Goal: Task Accomplishment & Management: Manage account settings

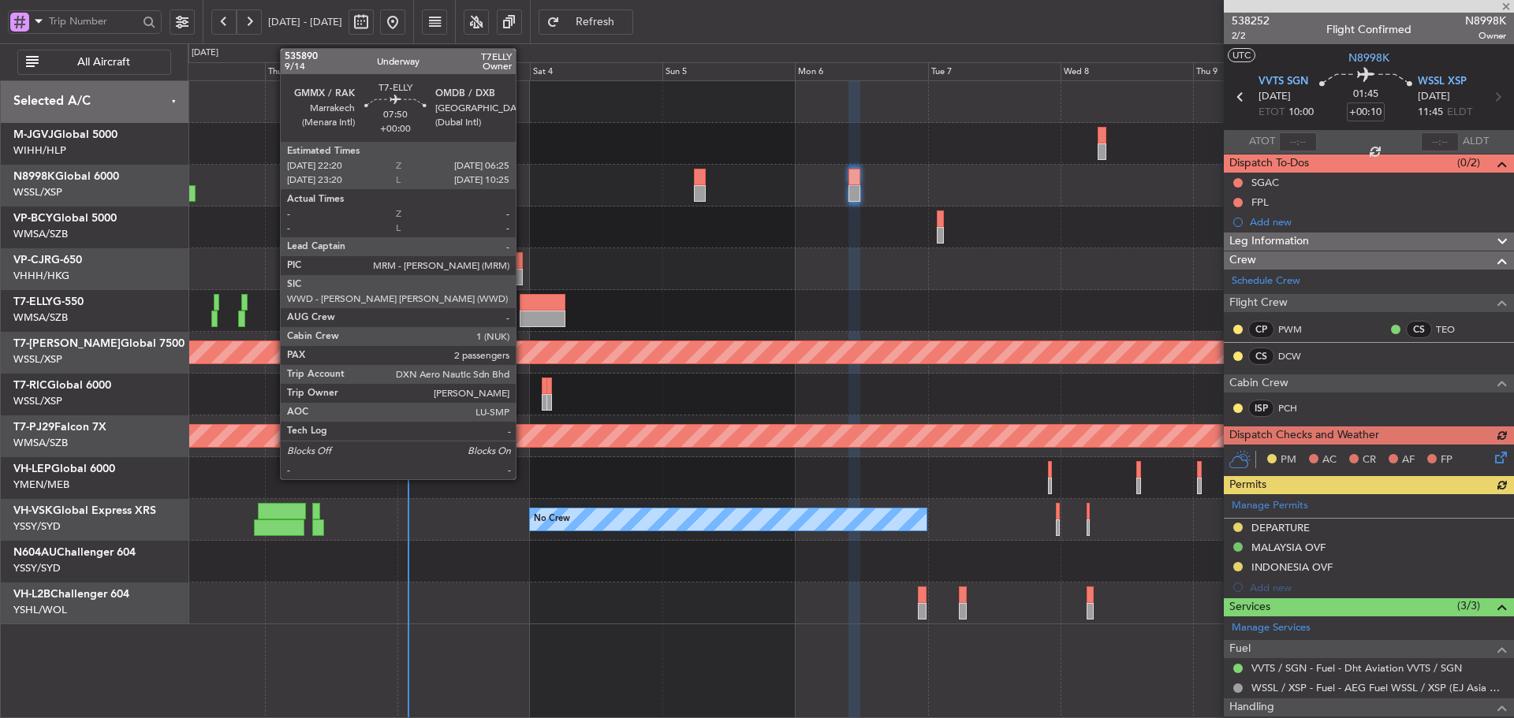
scroll to position [158, 0]
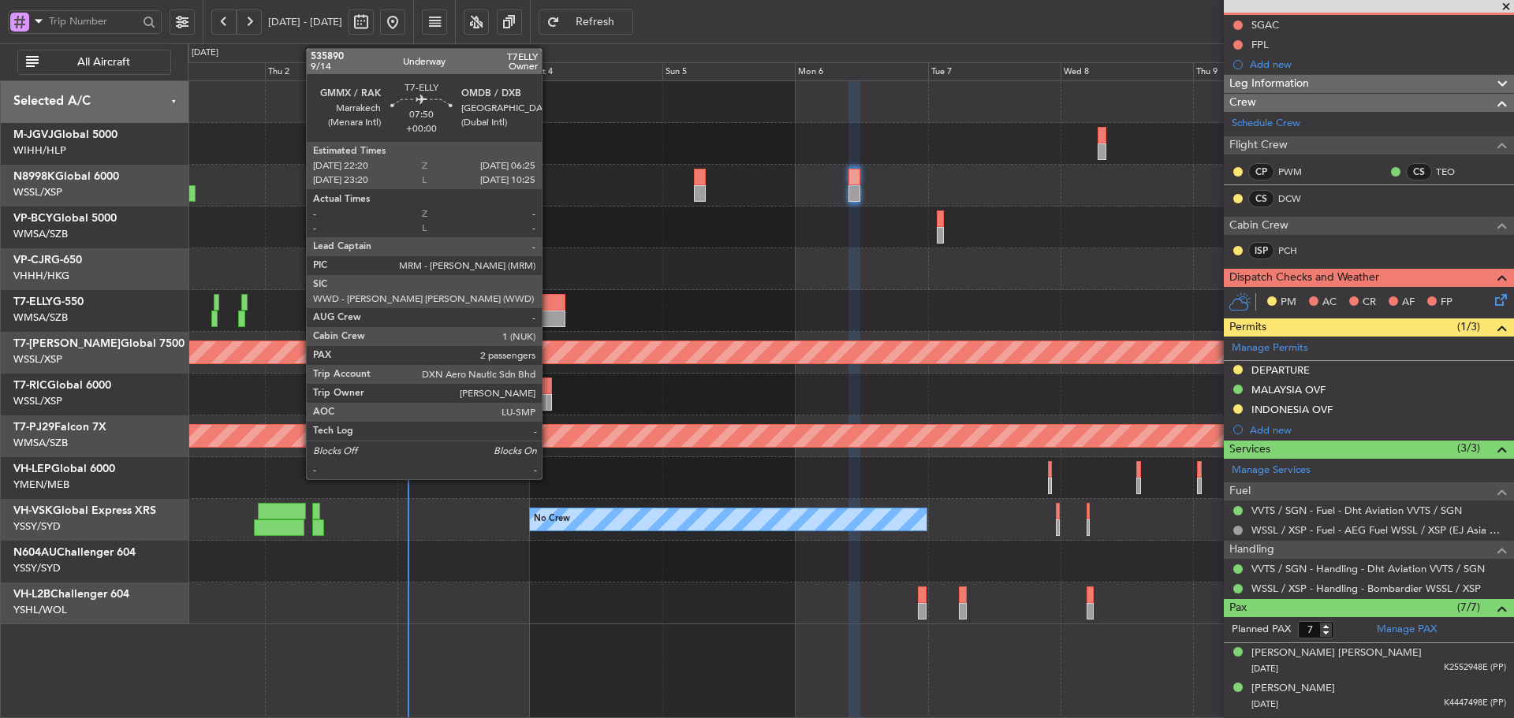
click at [549, 313] on div at bounding box center [542, 319] width 45 height 17
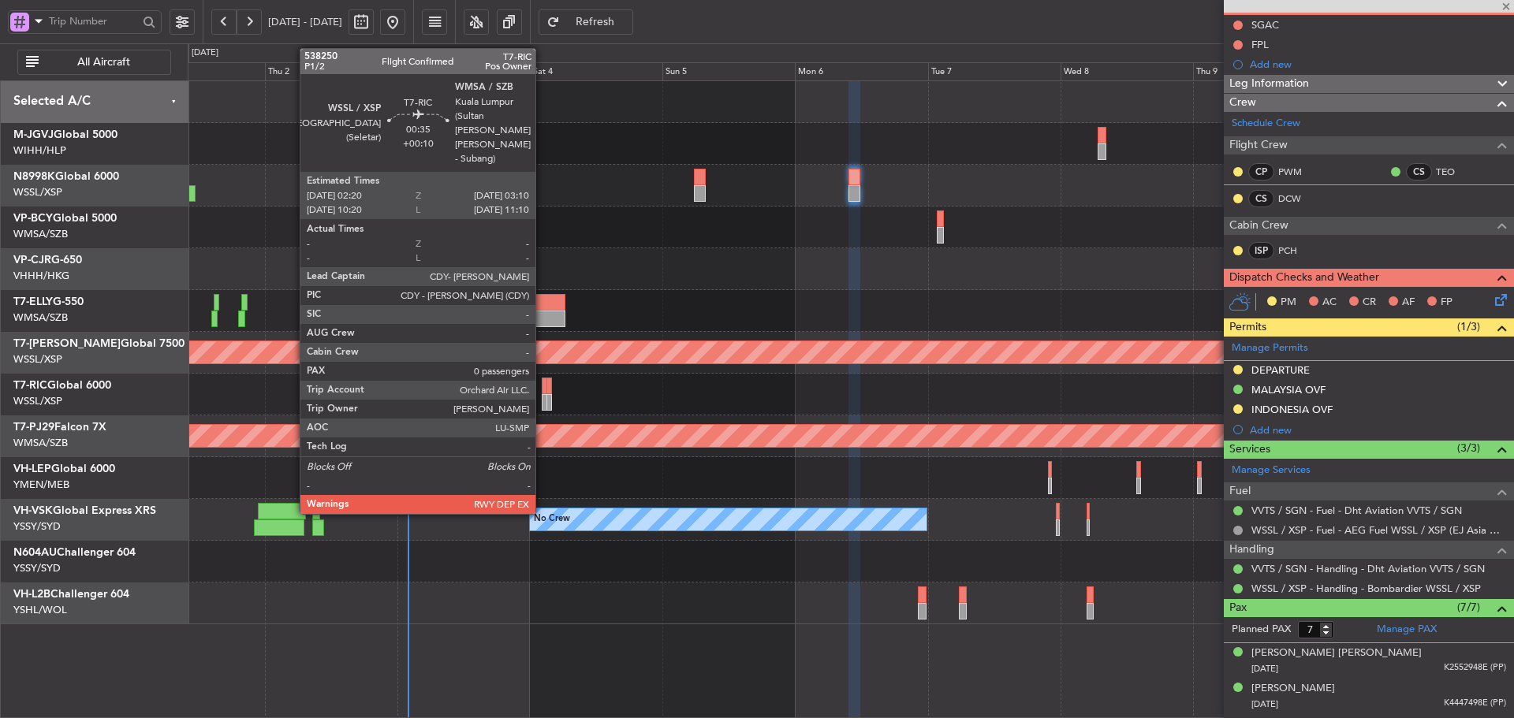
click at [543, 400] on div at bounding box center [544, 402] width 5 height 17
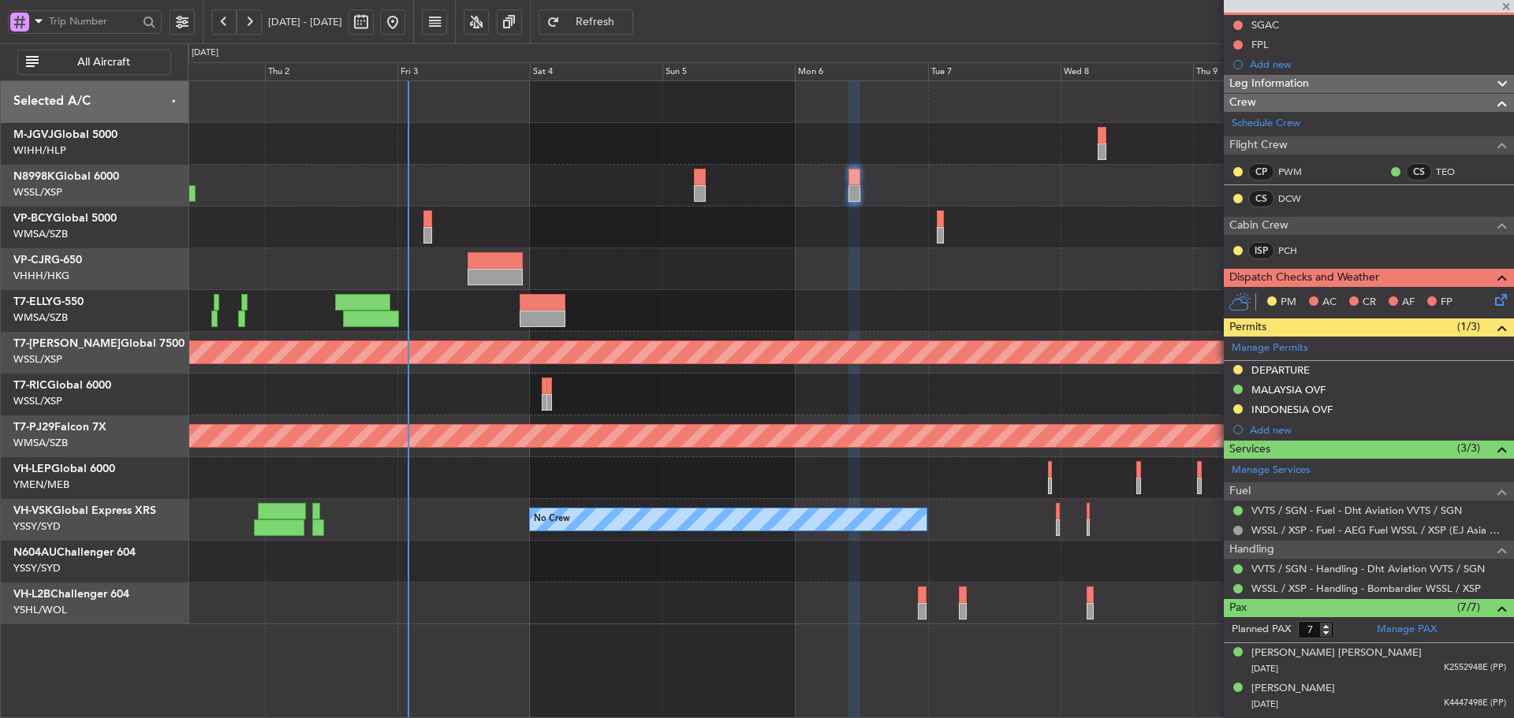
type input "0"
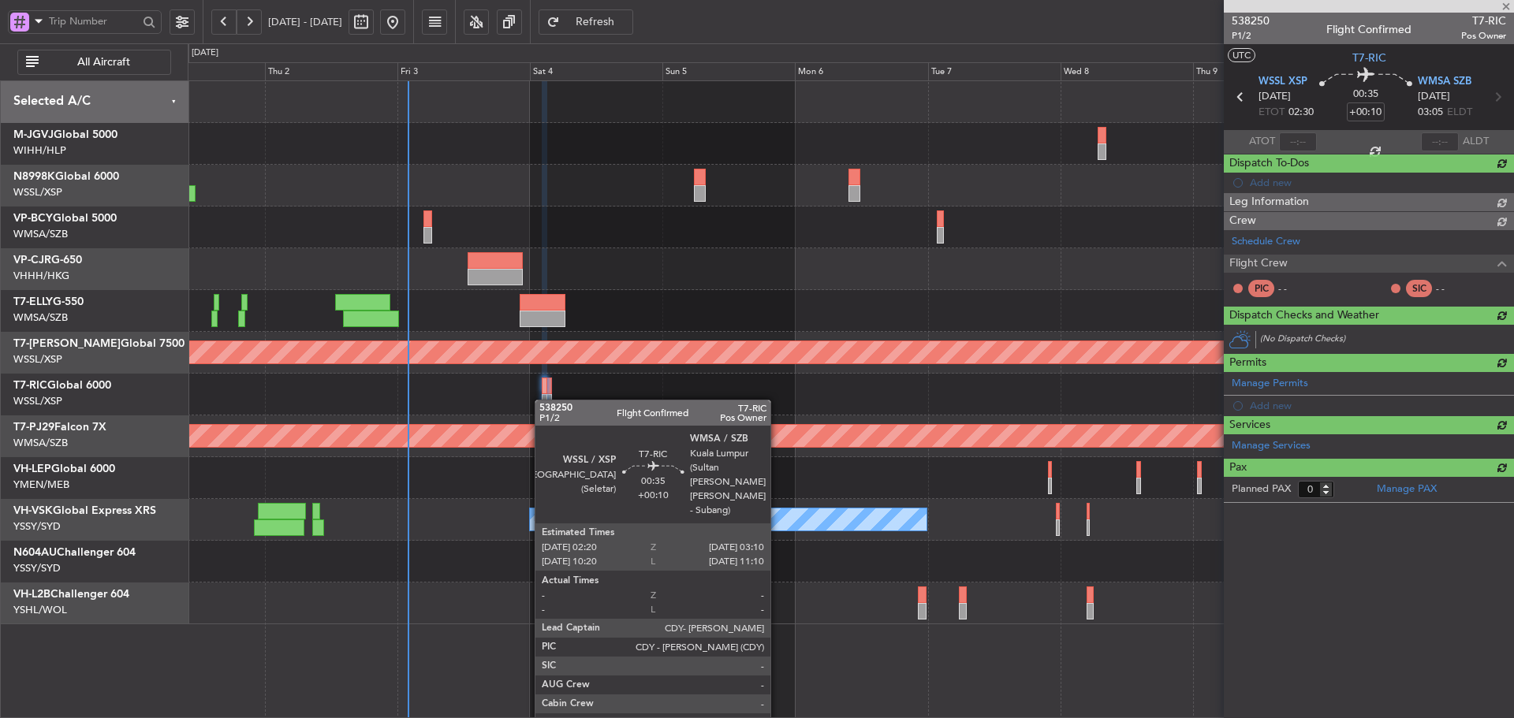
scroll to position [0, 0]
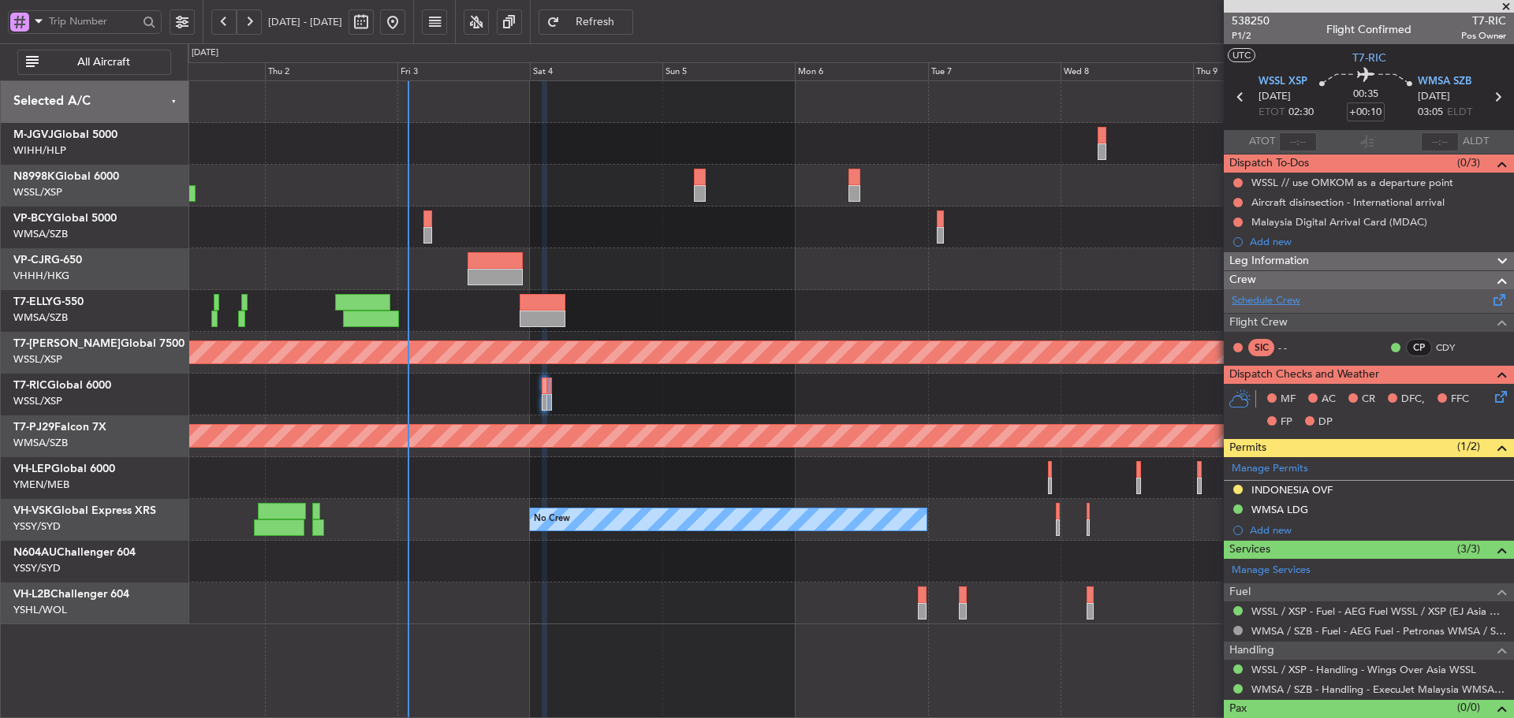
click at [1258, 300] on link "Schedule Crew" at bounding box center [1266, 301] width 69 height 16
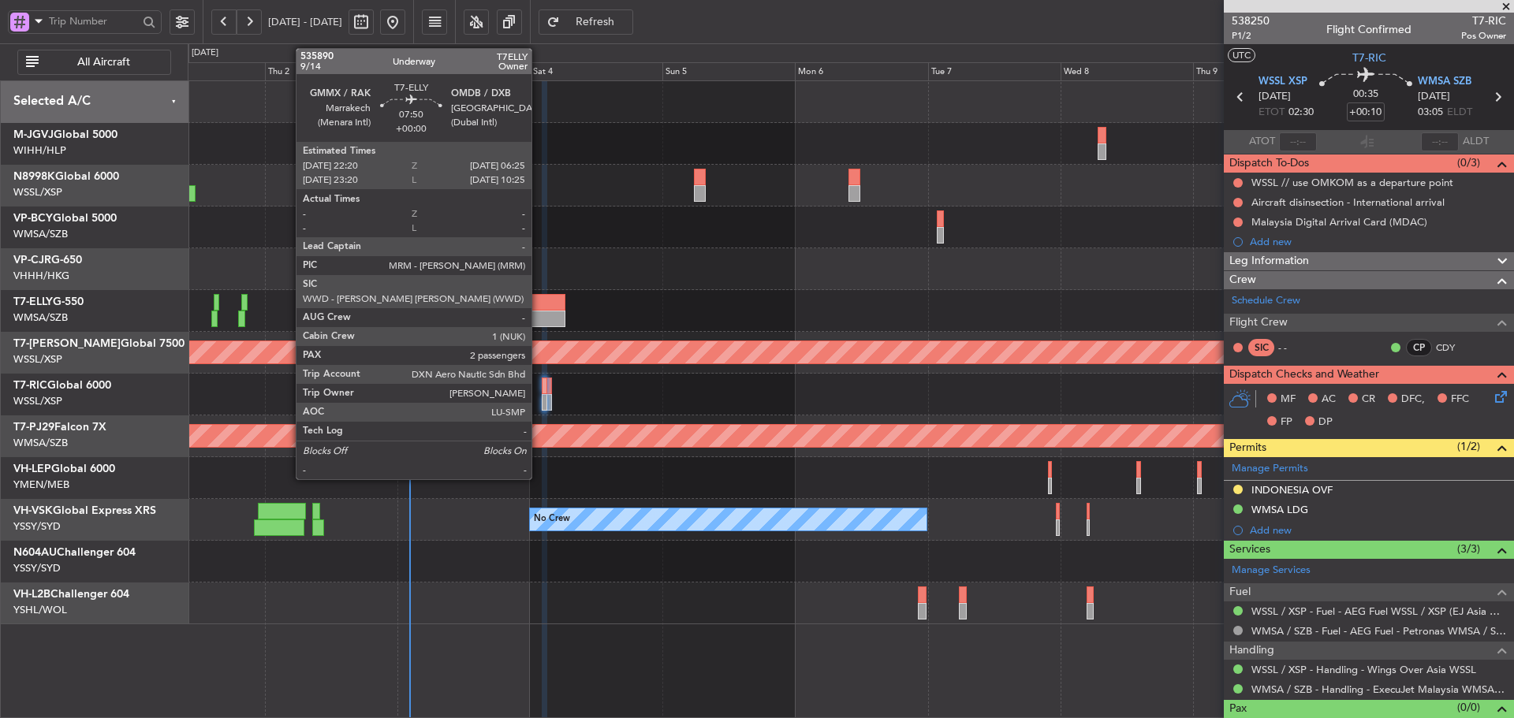
click at [539, 307] on div at bounding box center [542, 302] width 45 height 17
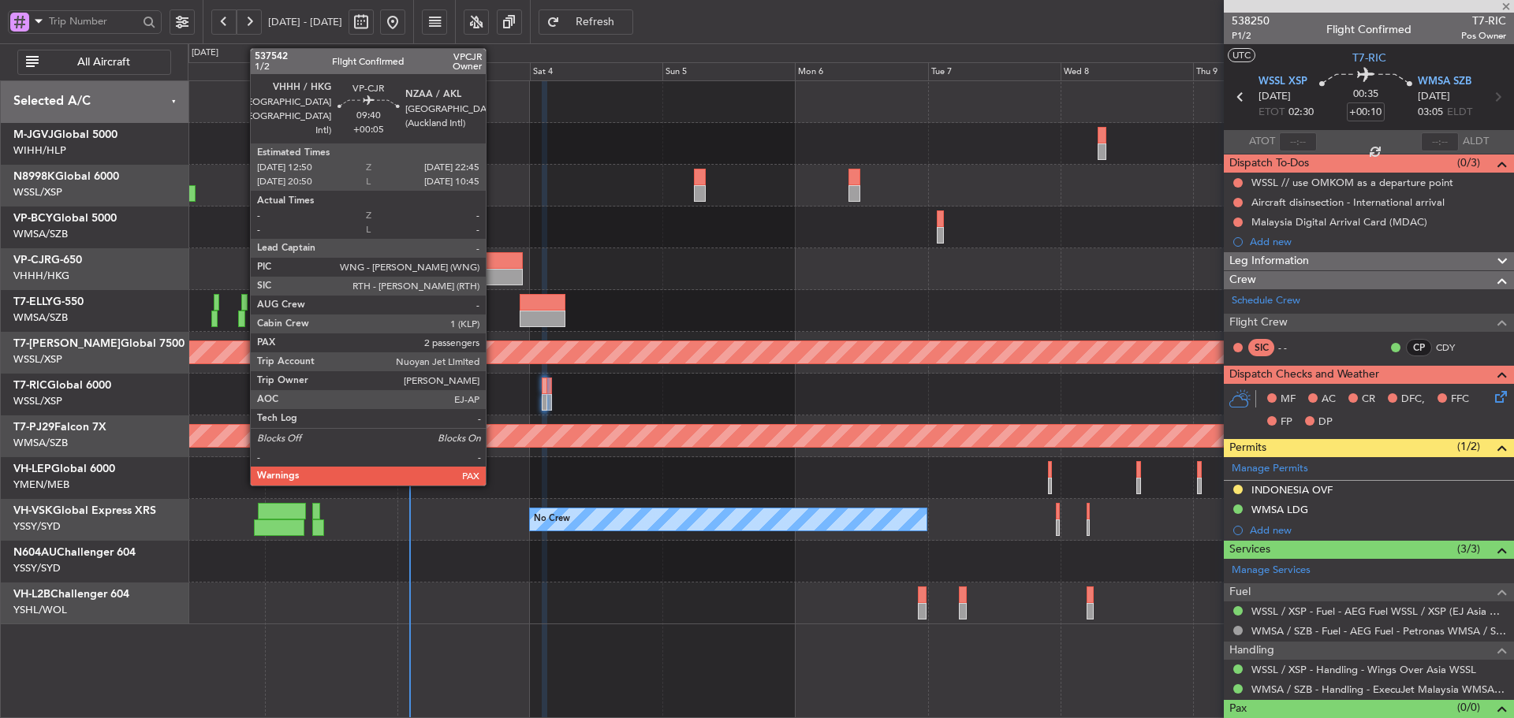
click at [492, 268] on div at bounding box center [495, 260] width 55 height 17
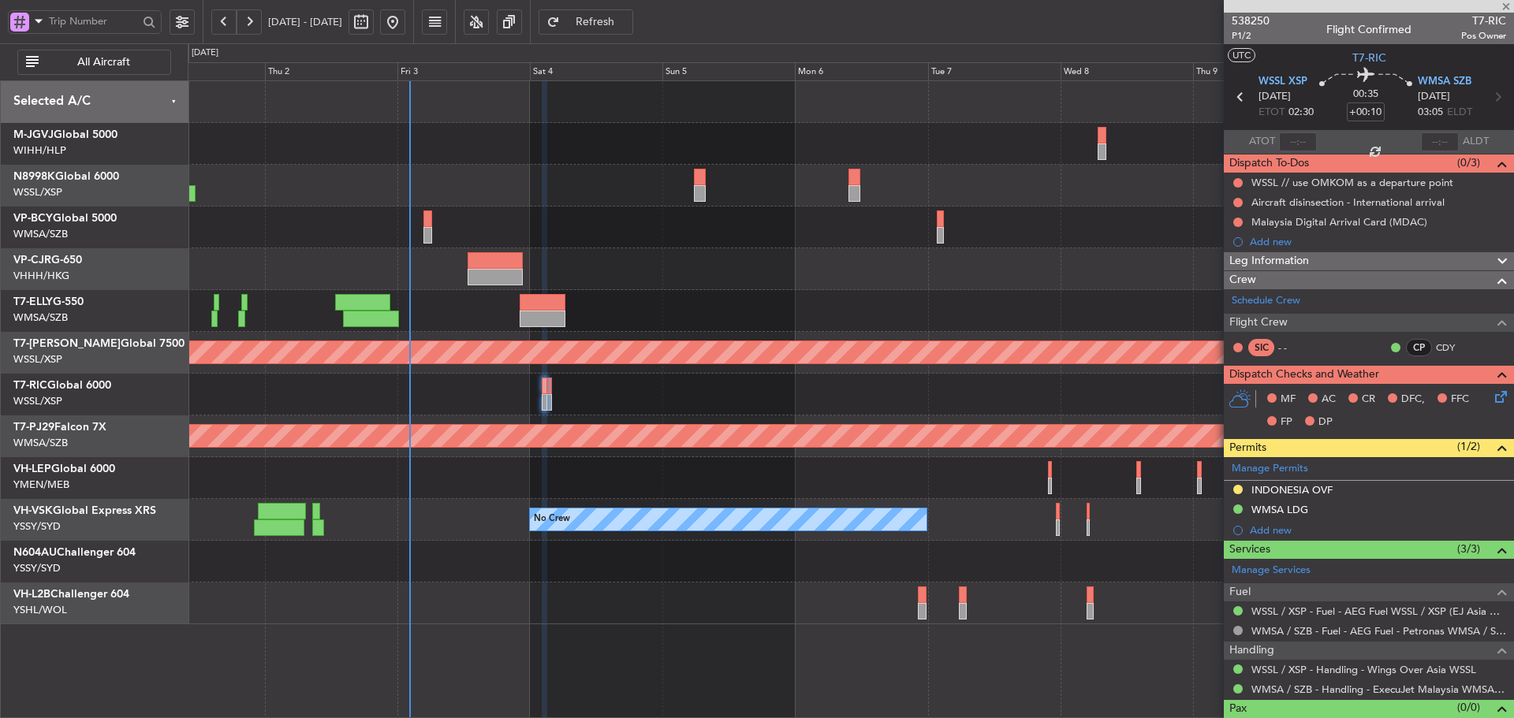
type input "+00:05"
type input "2"
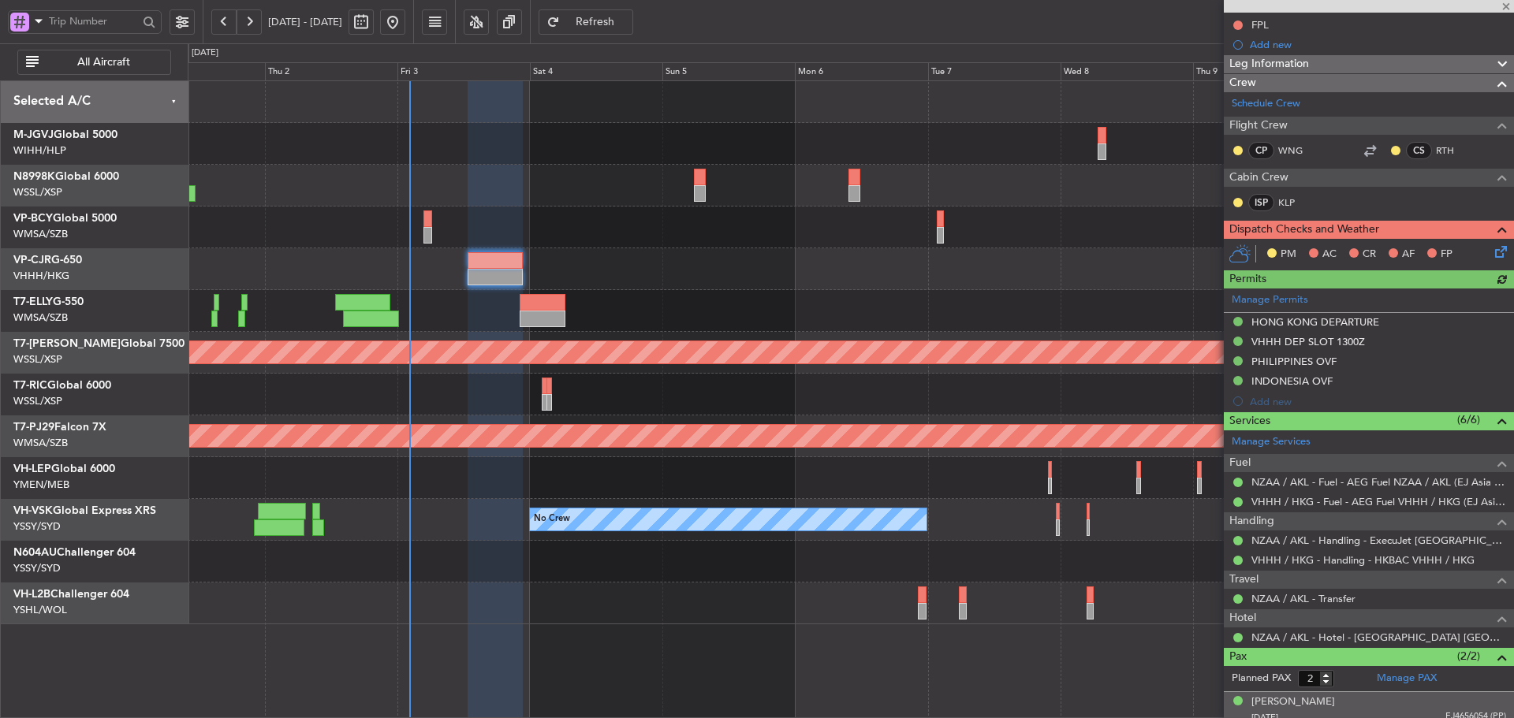
scroll to position [359, 0]
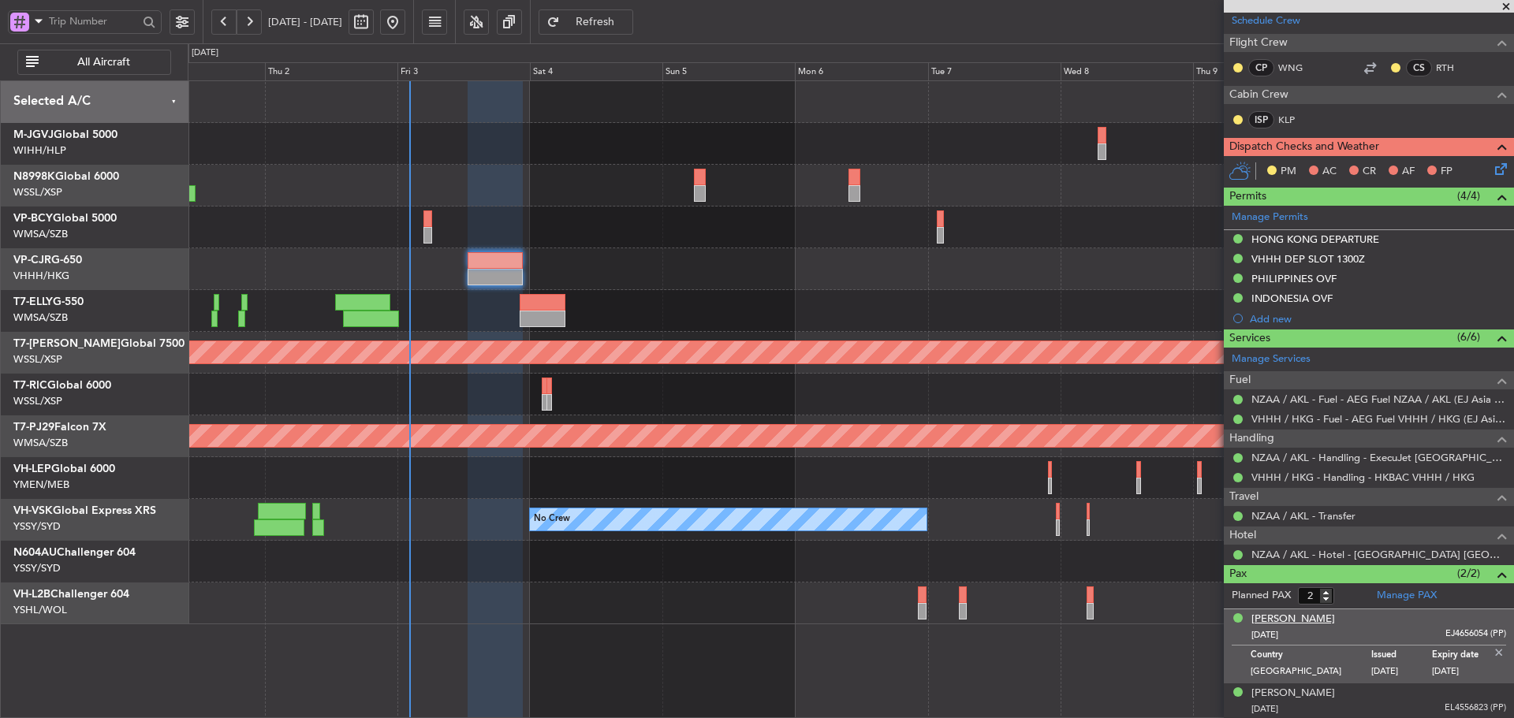
click at [1281, 620] on div "[PERSON_NAME]" at bounding box center [1293, 620] width 84 height 16
click at [1266, 618] on div "[PERSON_NAME]" at bounding box center [1293, 620] width 84 height 16
click at [1391, 595] on link "Manage PAX" at bounding box center [1407, 596] width 60 height 16
click at [1257, 619] on div "[PERSON_NAME]" at bounding box center [1293, 620] width 84 height 16
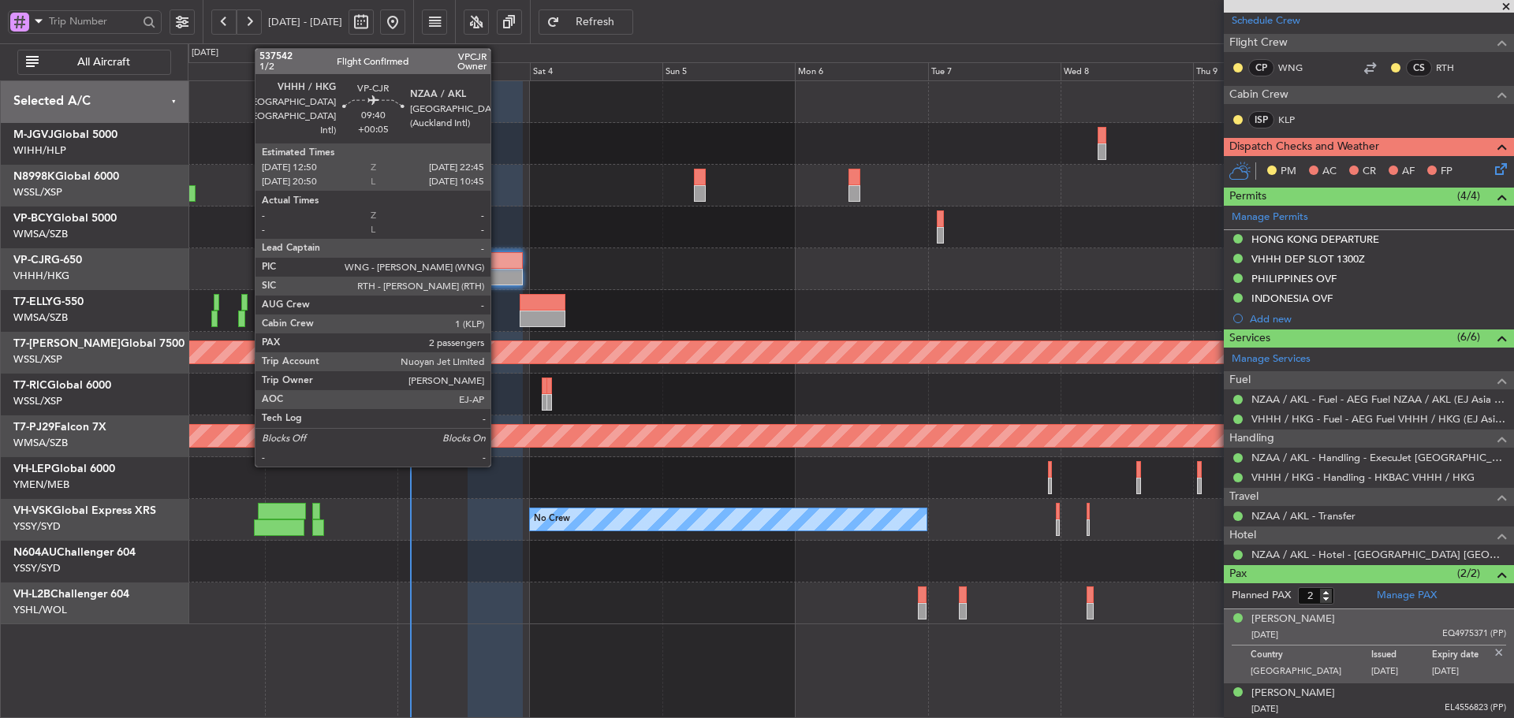
click at [498, 273] on div at bounding box center [495, 277] width 55 height 17
click at [499, 277] on div at bounding box center [495, 277] width 55 height 17
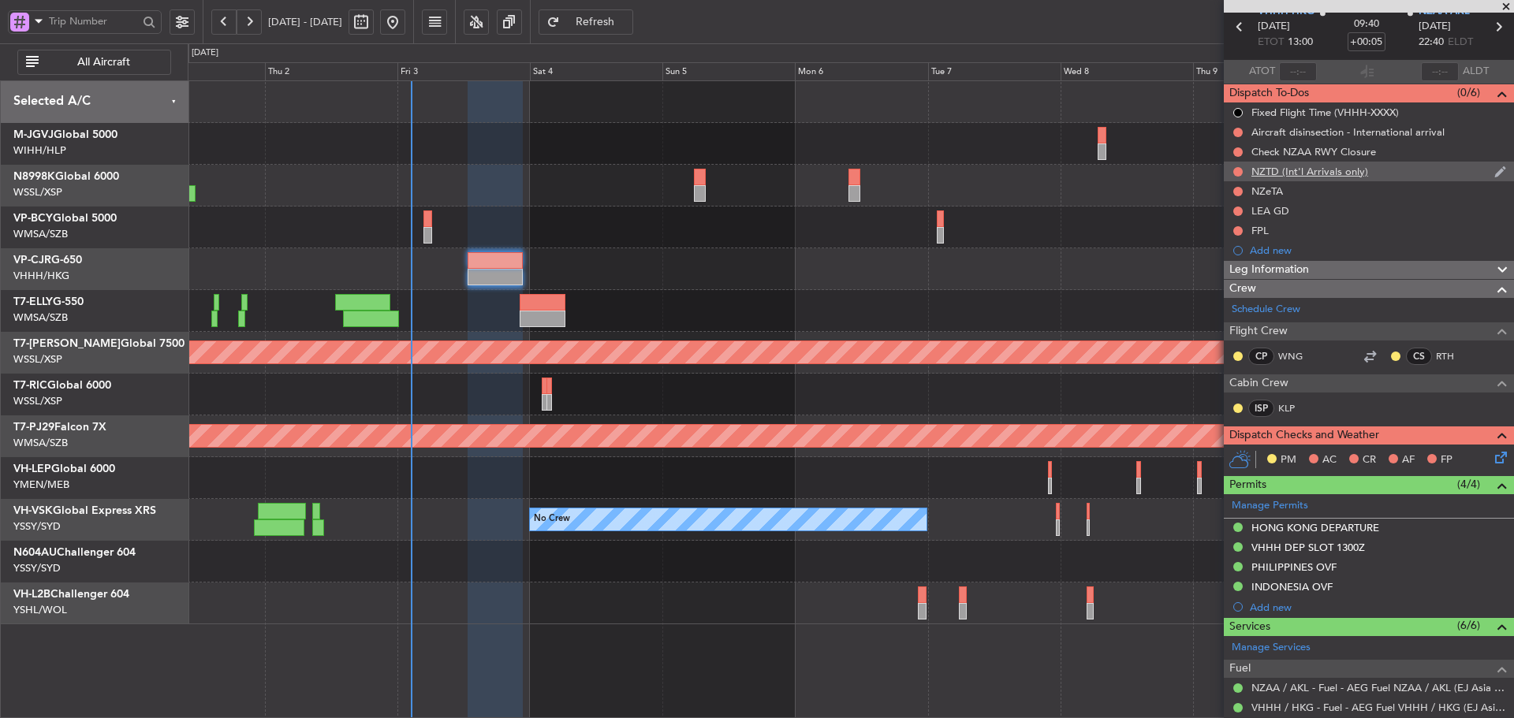
scroll to position [43, 0]
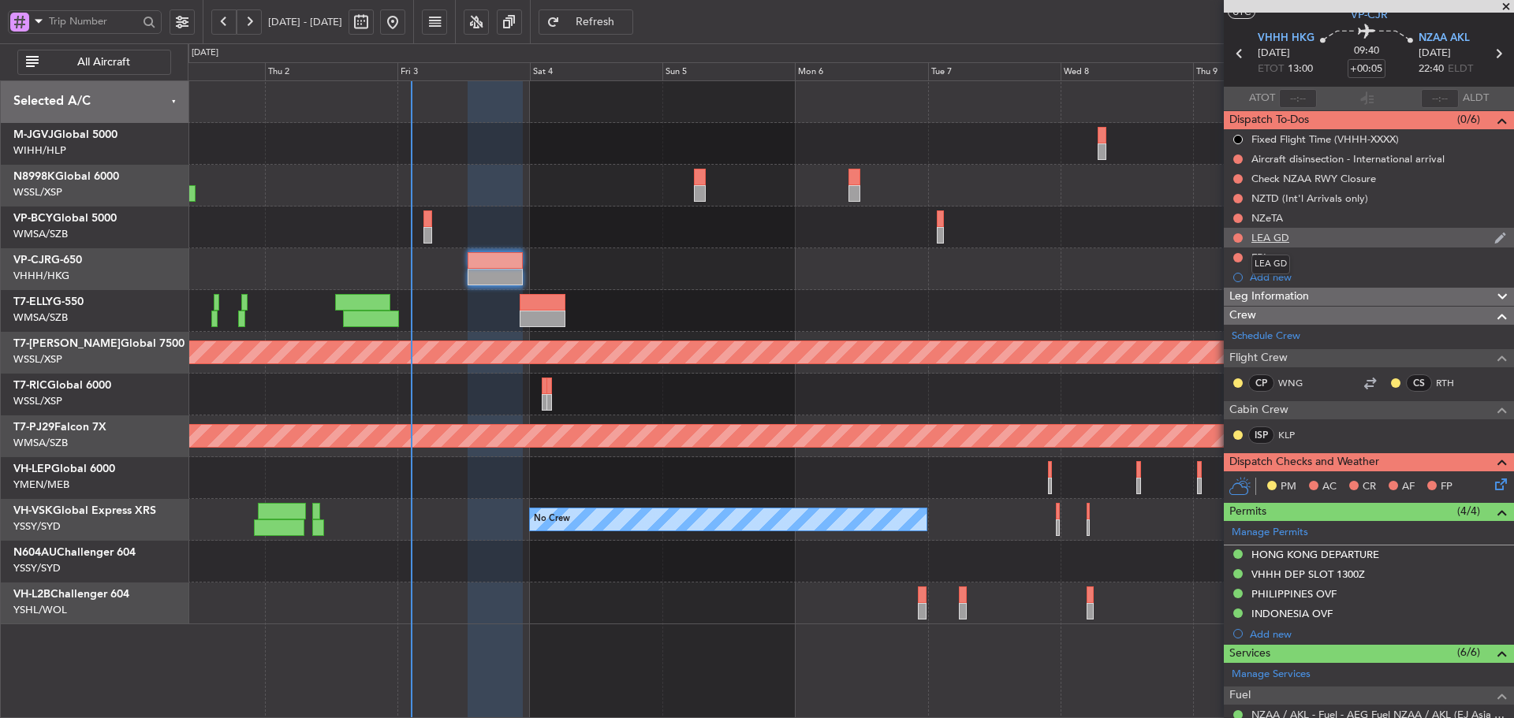
click at [1276, 235] on div "LEA GD" at bounding box center [1270, 237] width 38 height 13
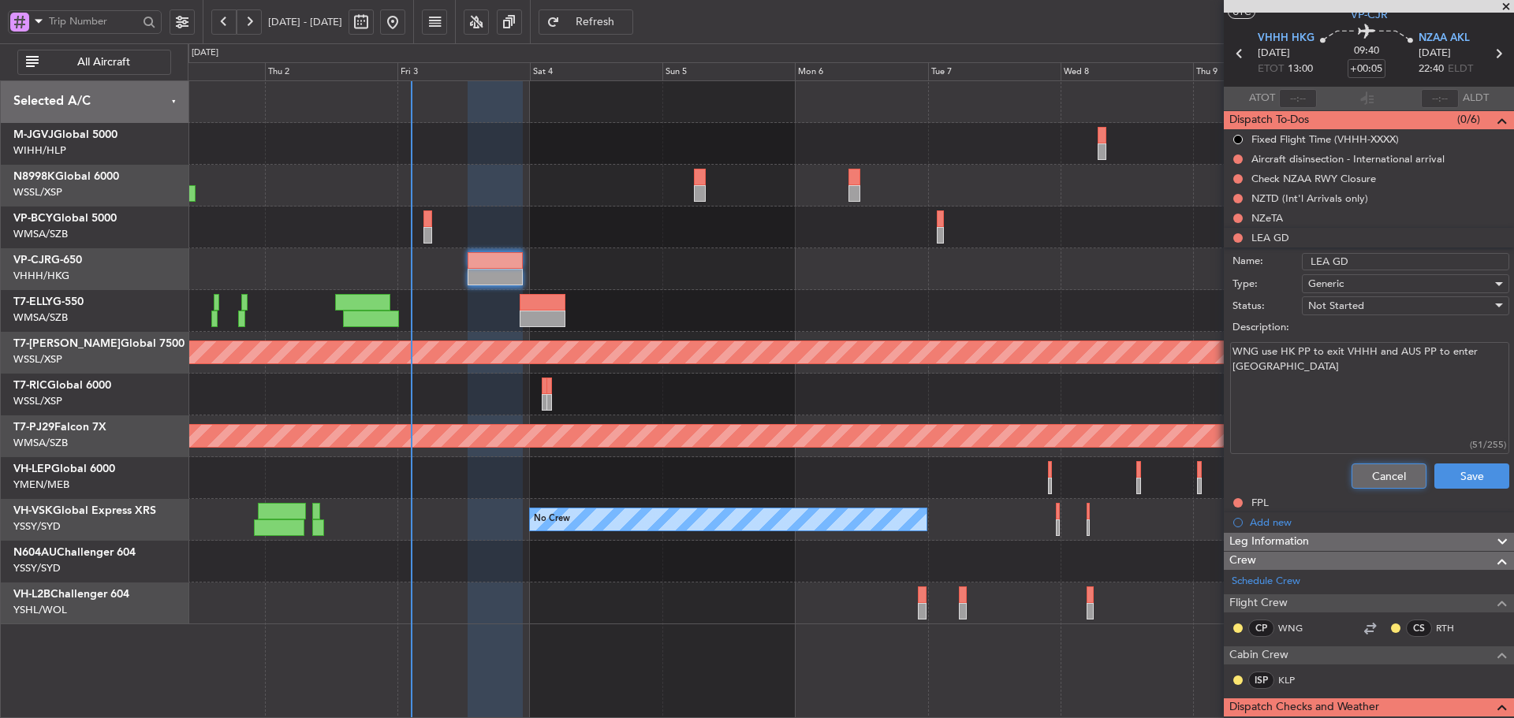
click at [1373, 473] on button "Cancel" at bounding box center [1389, 476] width 75 height 25
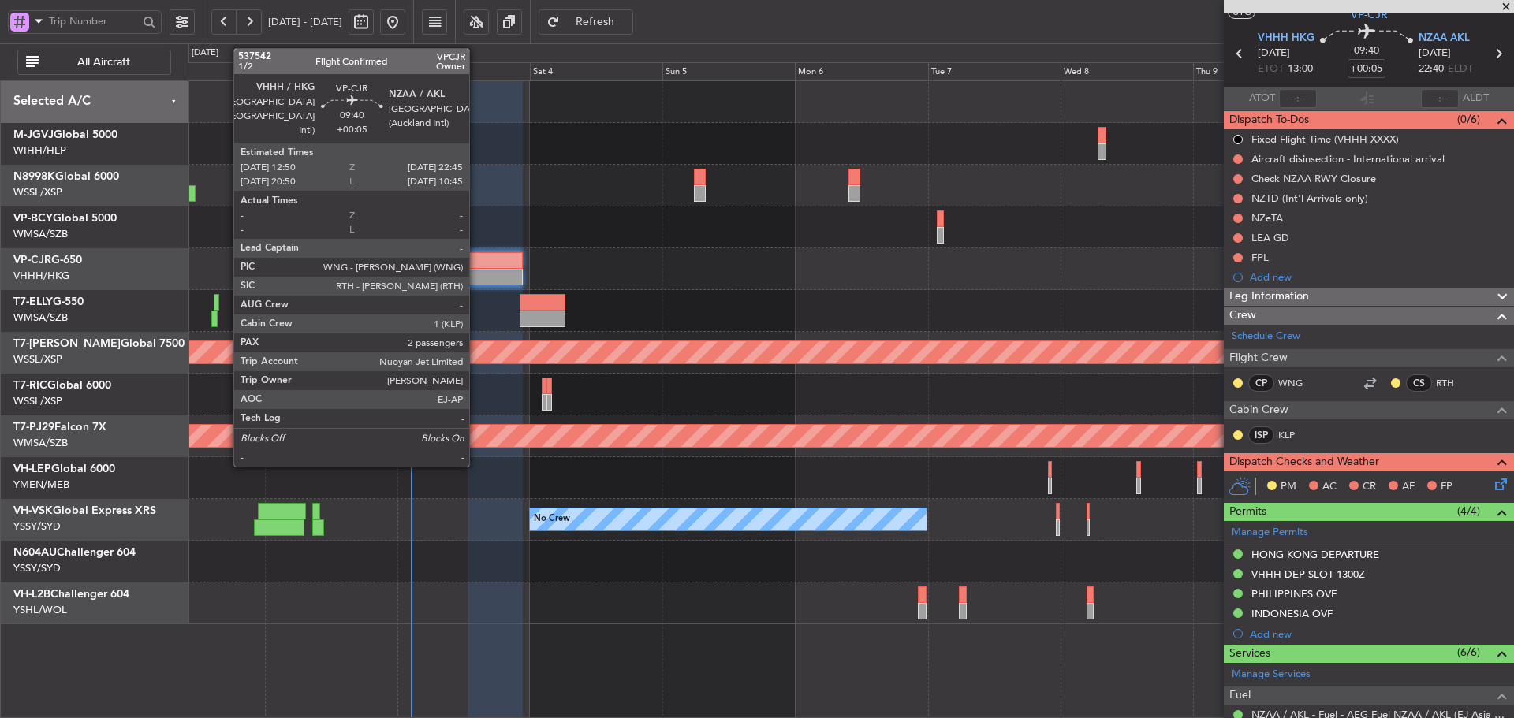
click at [476, 271] on div at bounding box center [495, 277] width 55 height 17
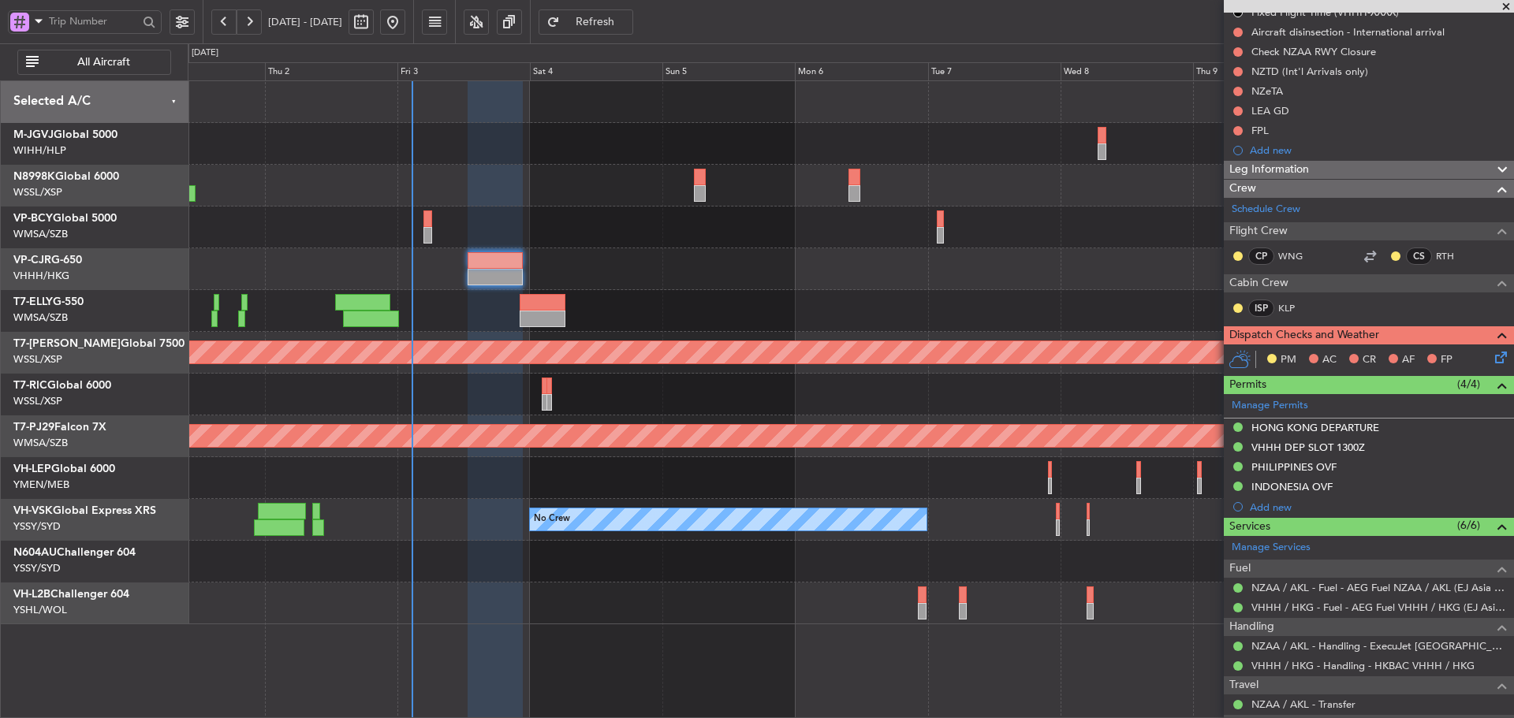
scroll to position [359, 0]
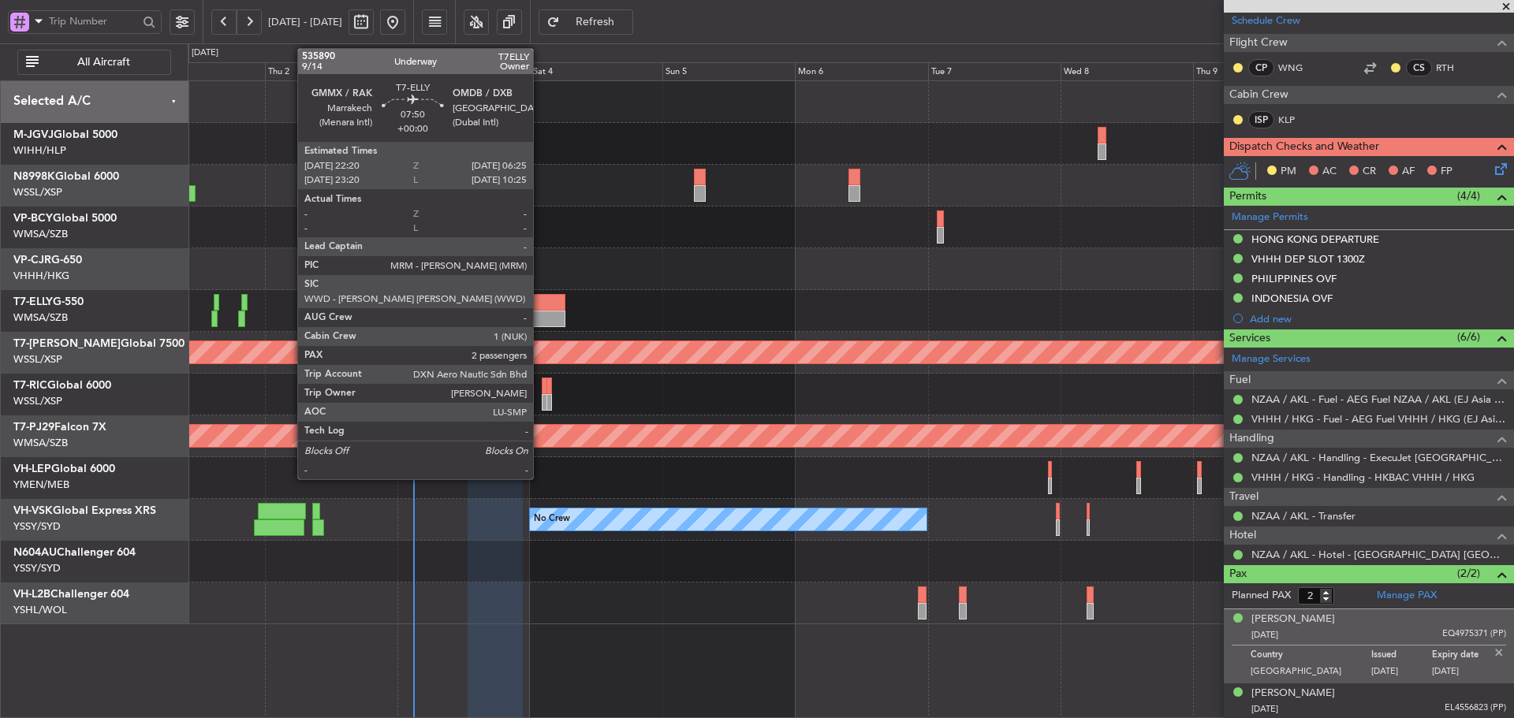
click at [540, 307] on div at bounding box center [542, 302] width 45 height 17
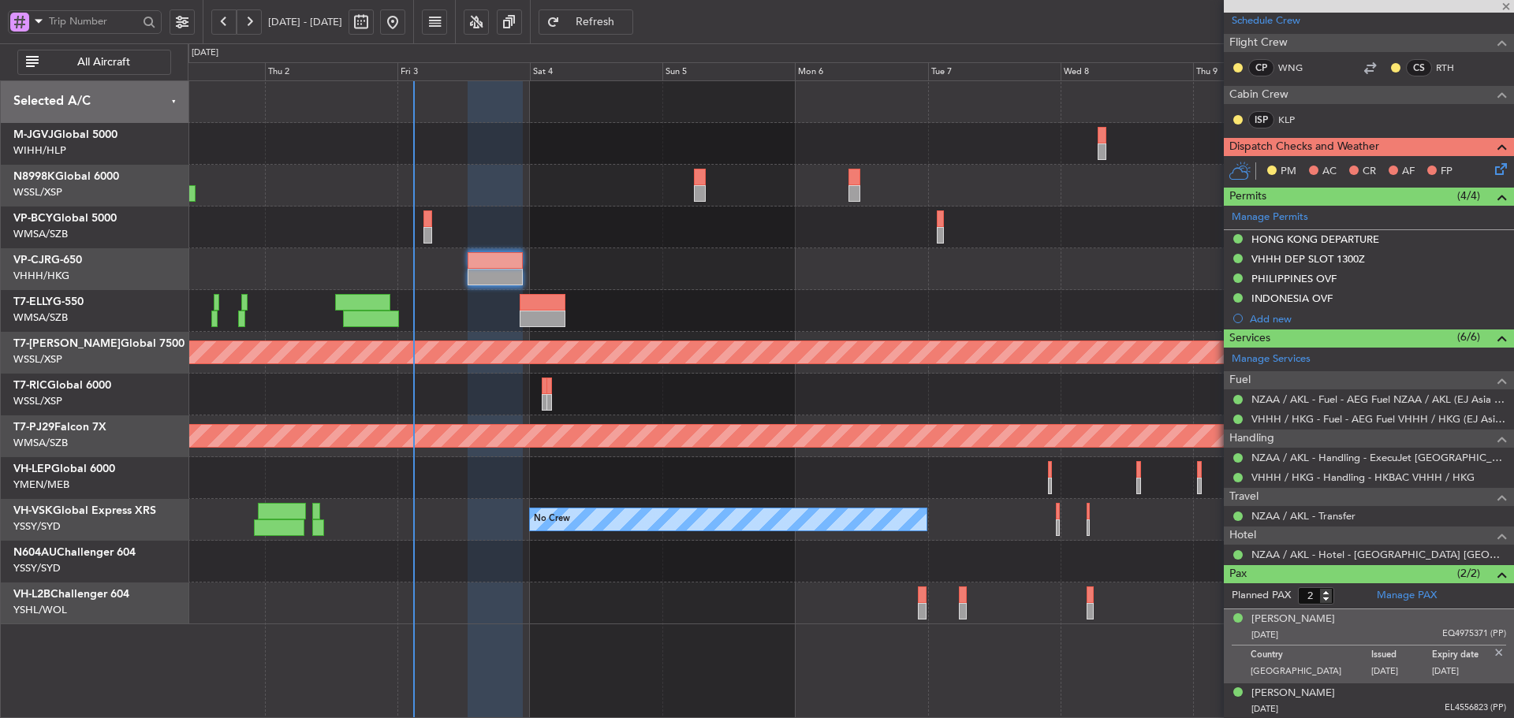
scroll to position [0, 0]
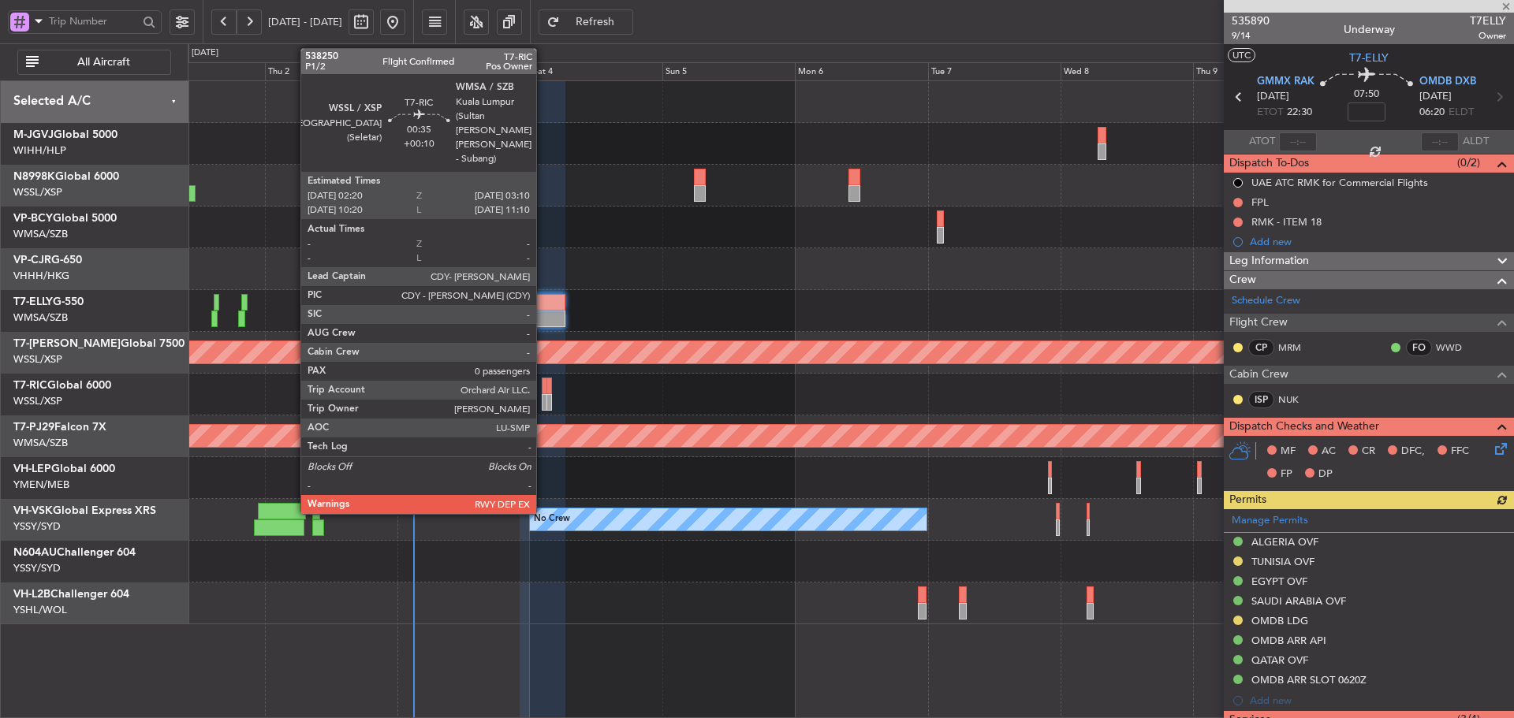
click at [543, 404] on div at bounding box center [544, 402] width 5 height 17
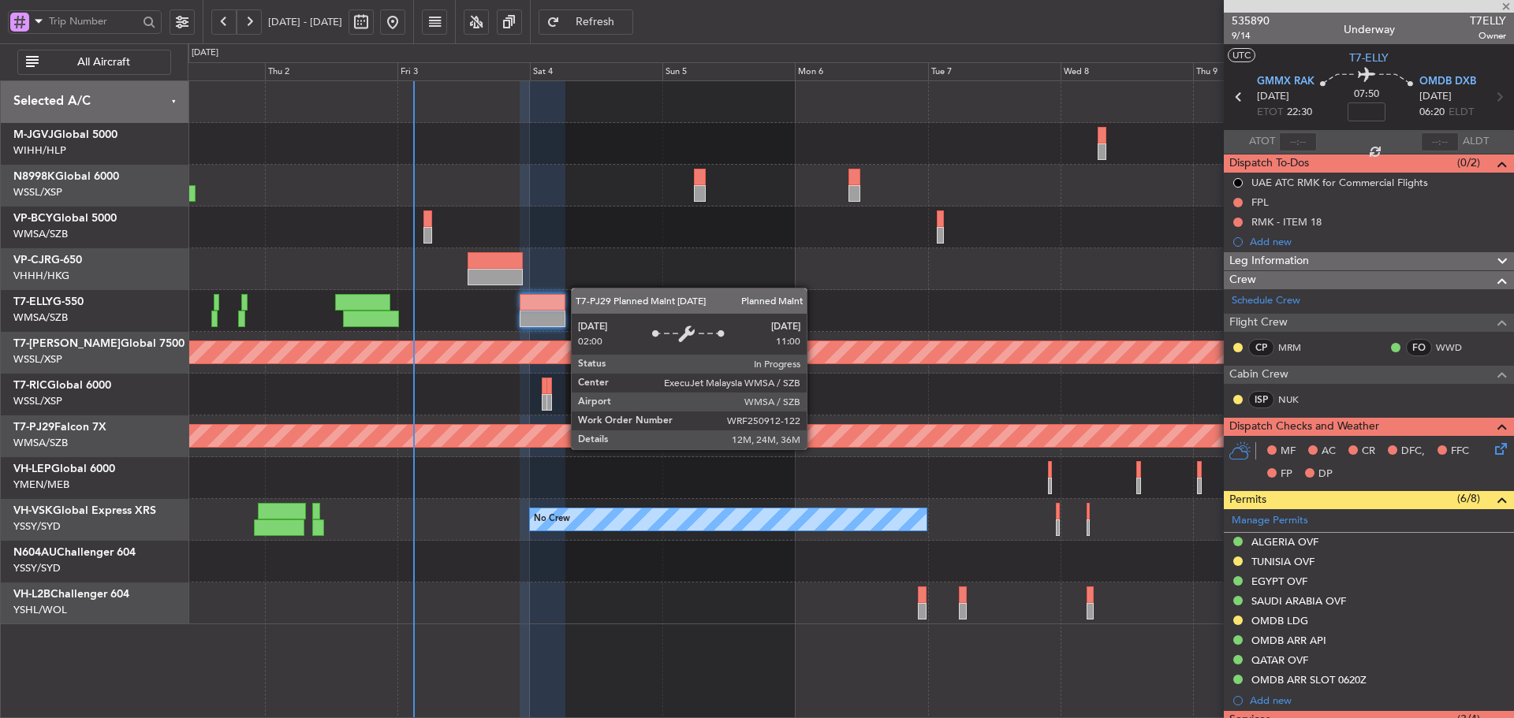
type input "+00:10"
type input "0"
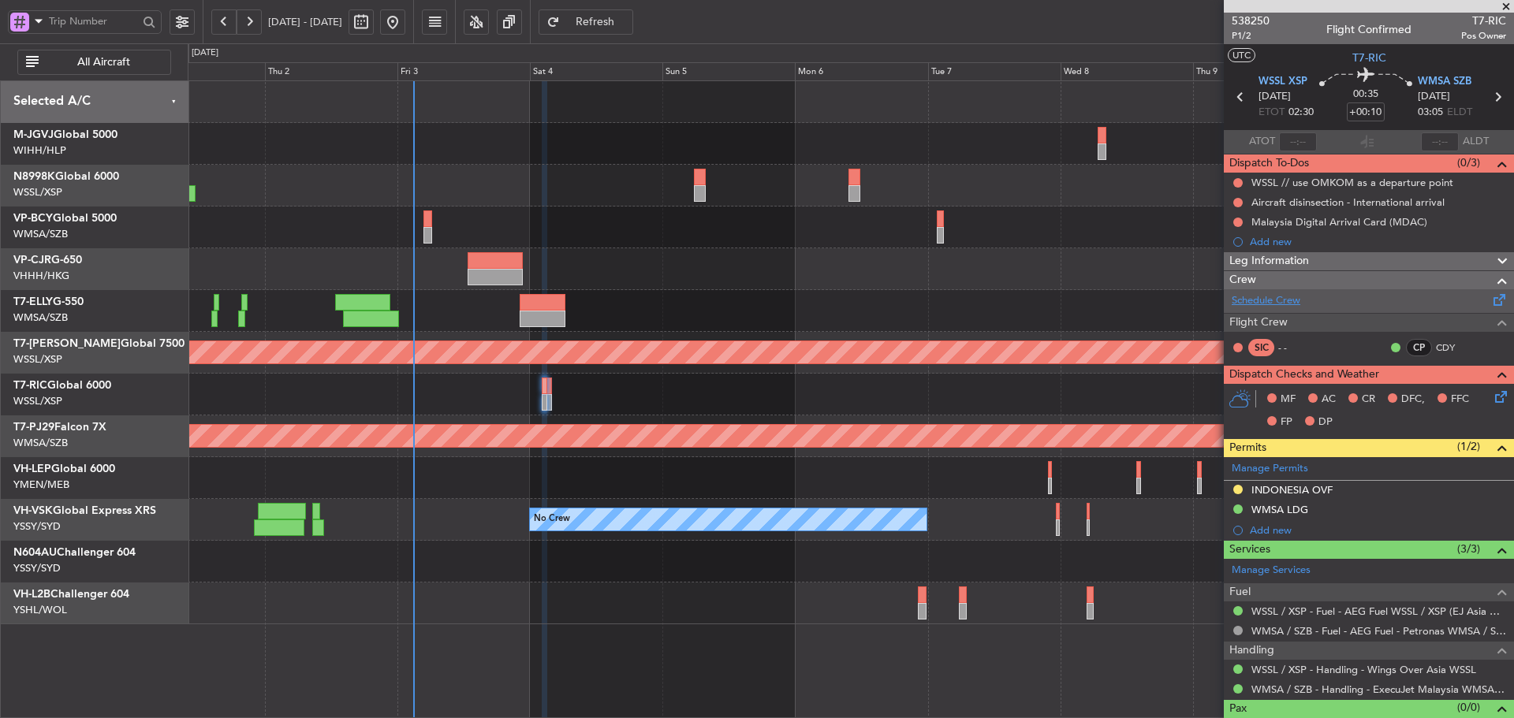
click at [1273, 300] on link "Schedule Crew" at bounding box center [1266, 301] width 69 height 16
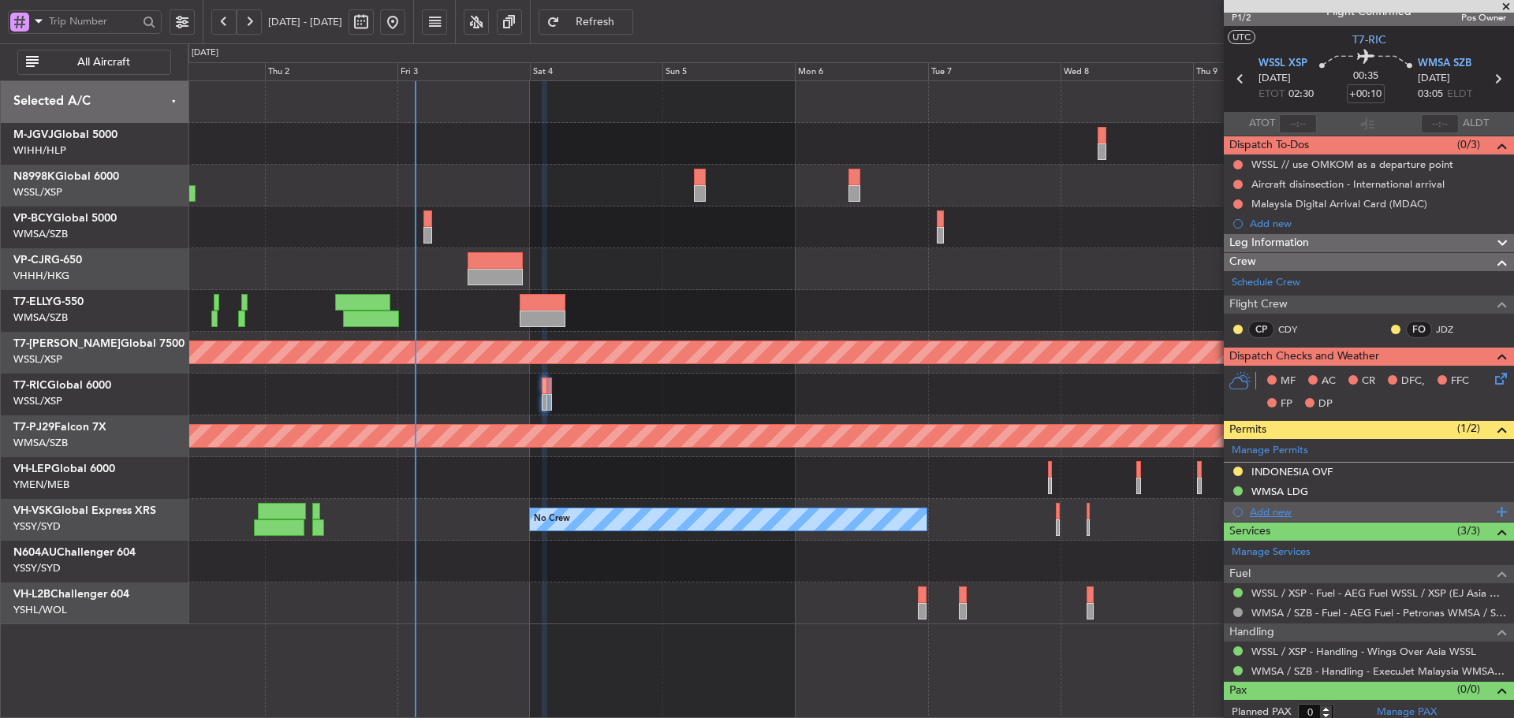
scroll to position [25, 0]
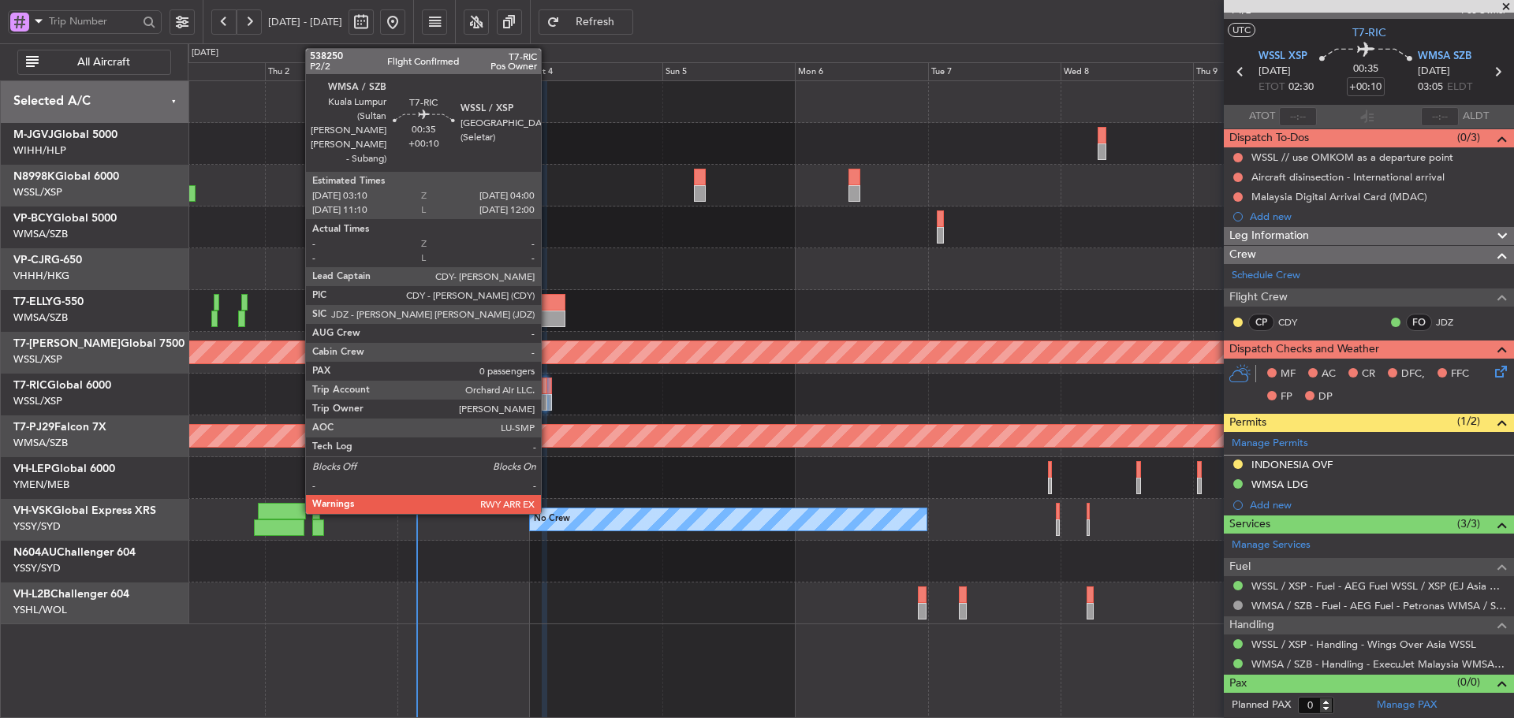
click at [548, 393] on div at bounding box center [548, 386] width 5 height 17
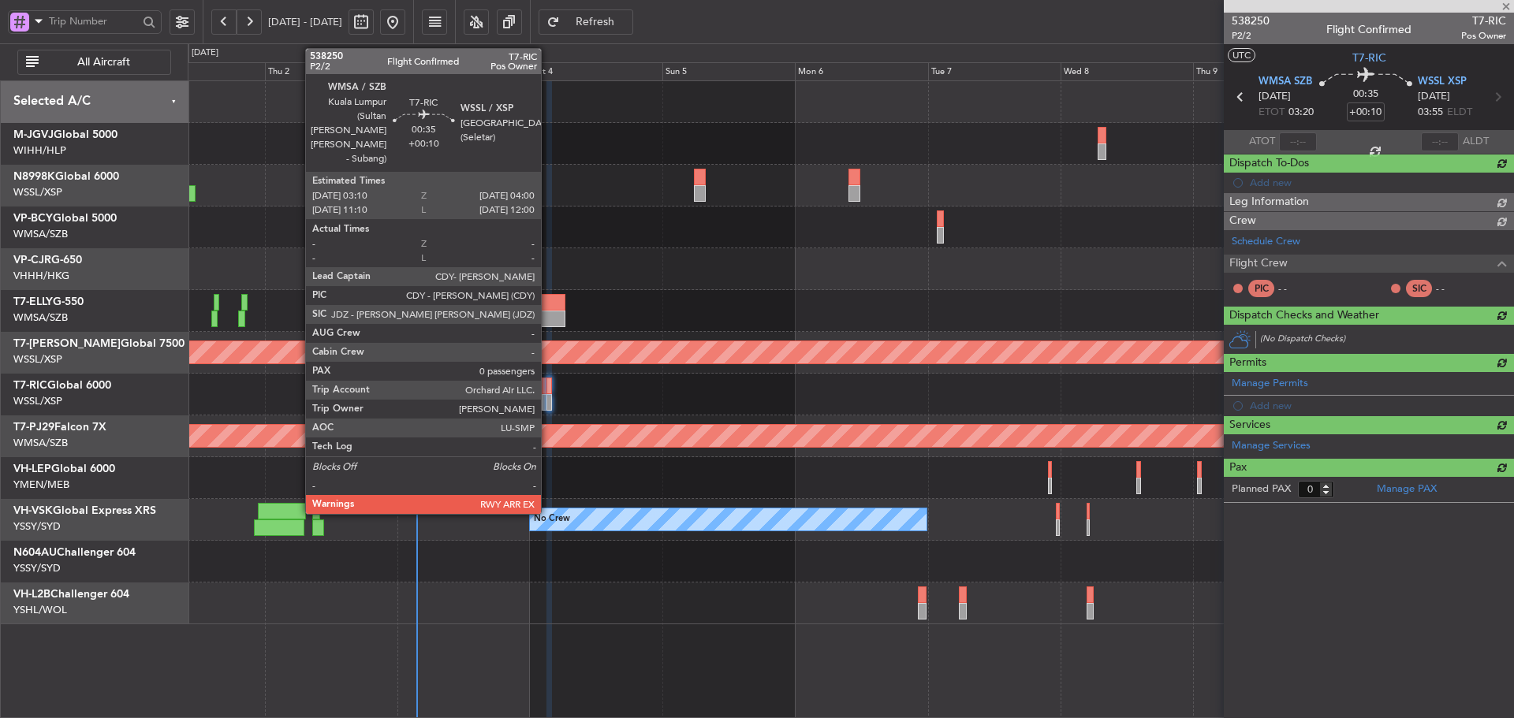
scroll to position [0, 0]
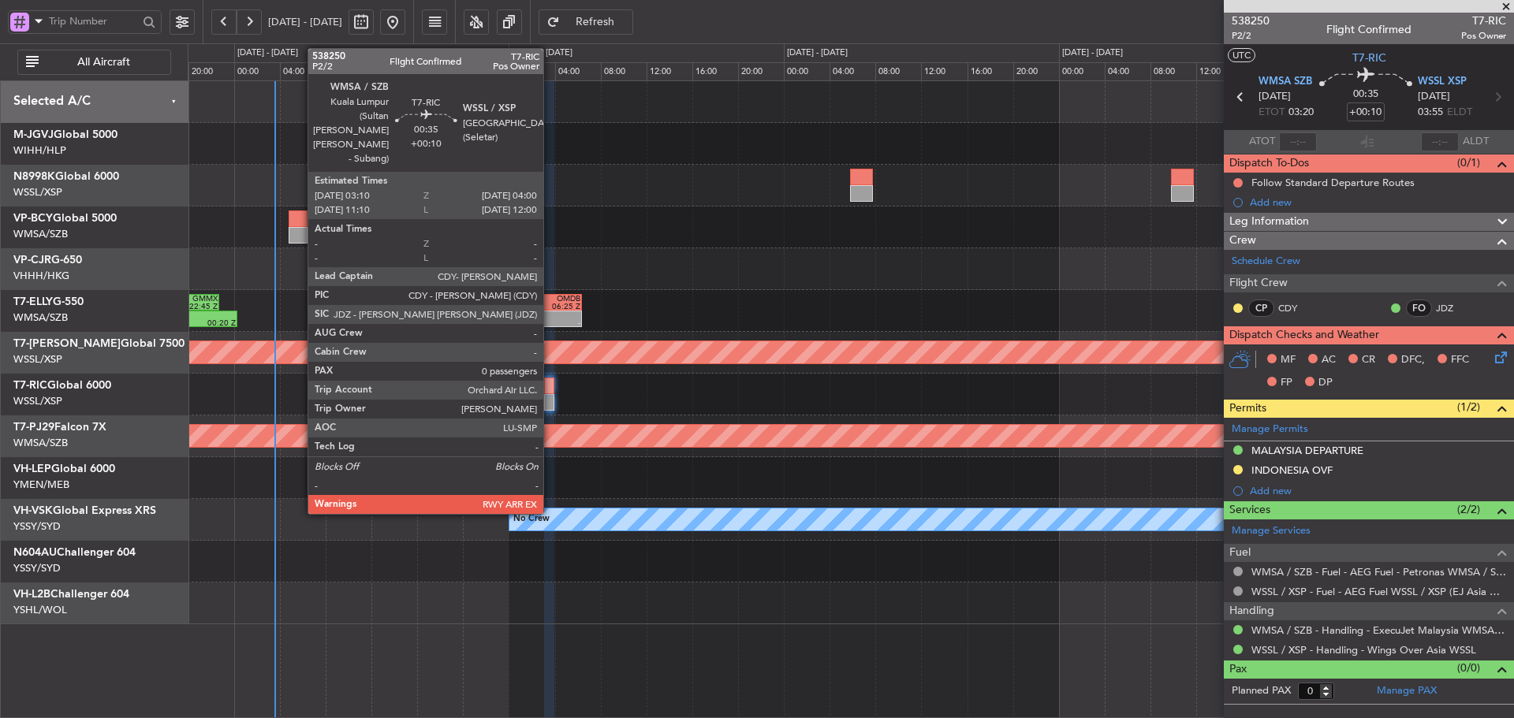
click at [550, 401] on div at bounding box center [549, 402] width 10 height 17
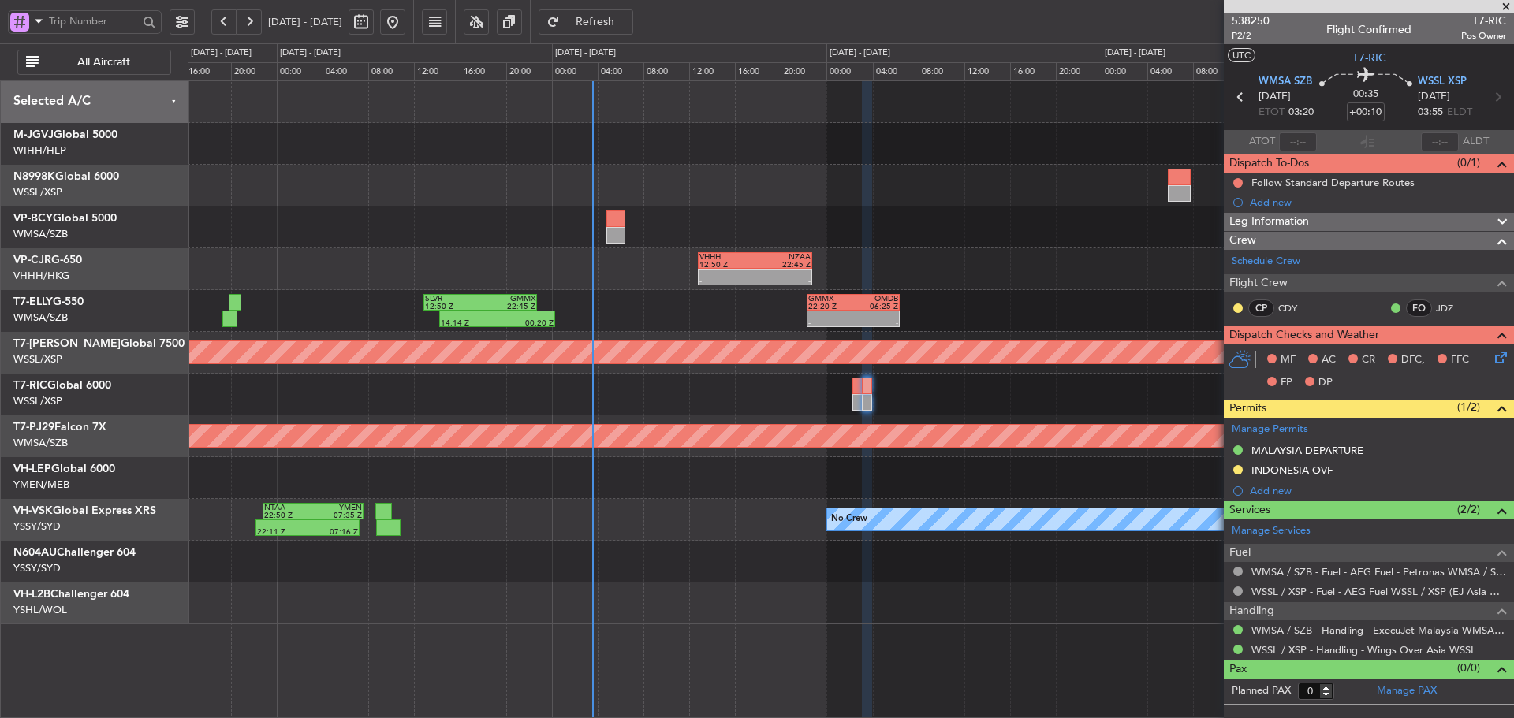
click at [675, 337] on div "Planned Maint [GEOGRAPHIC_DATA] (Seletar)" at bounding box center [851, 353] width 1326 height 42
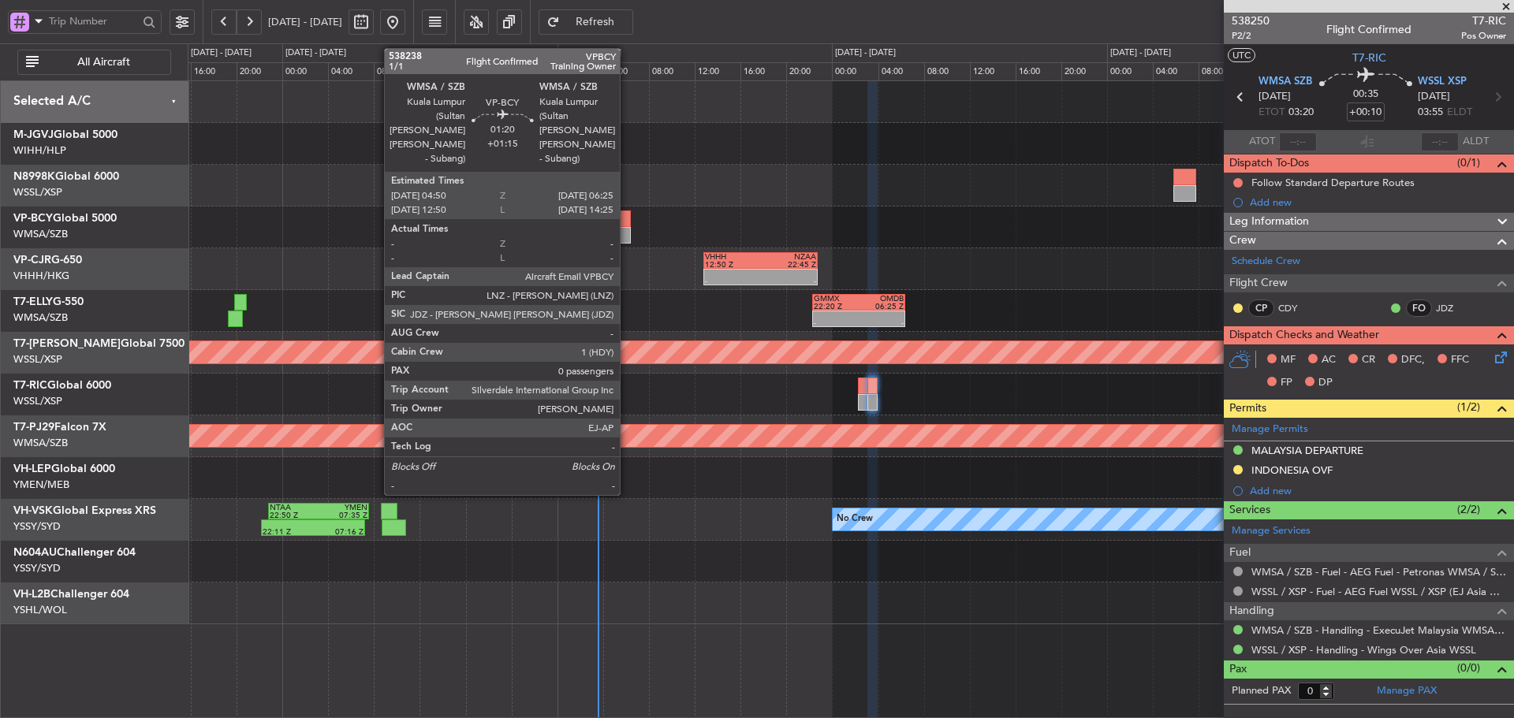
click at [627, 228] on div at bounding box center [621, 235] width 19 height 17
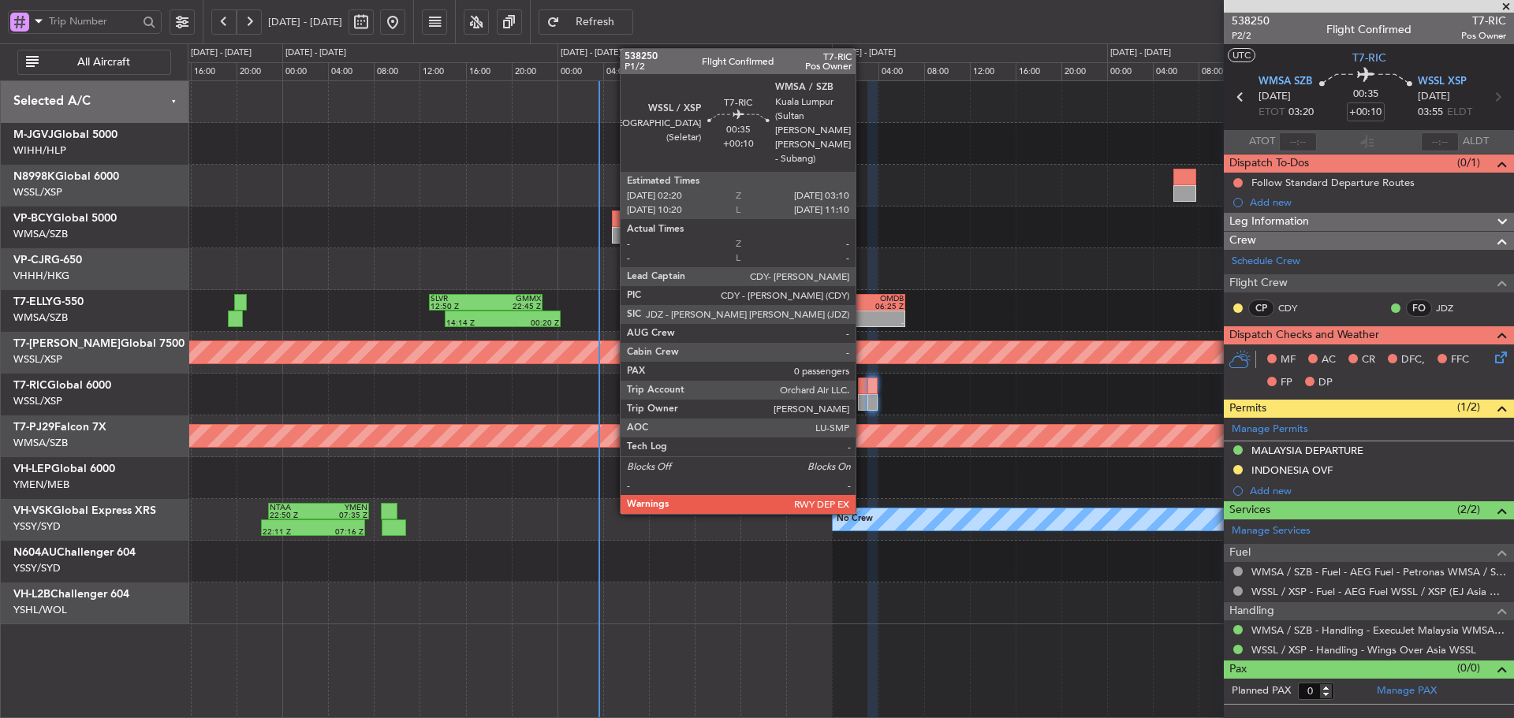
click at [863, 388] on div at bounding box center [863, 386] width 10 height 17
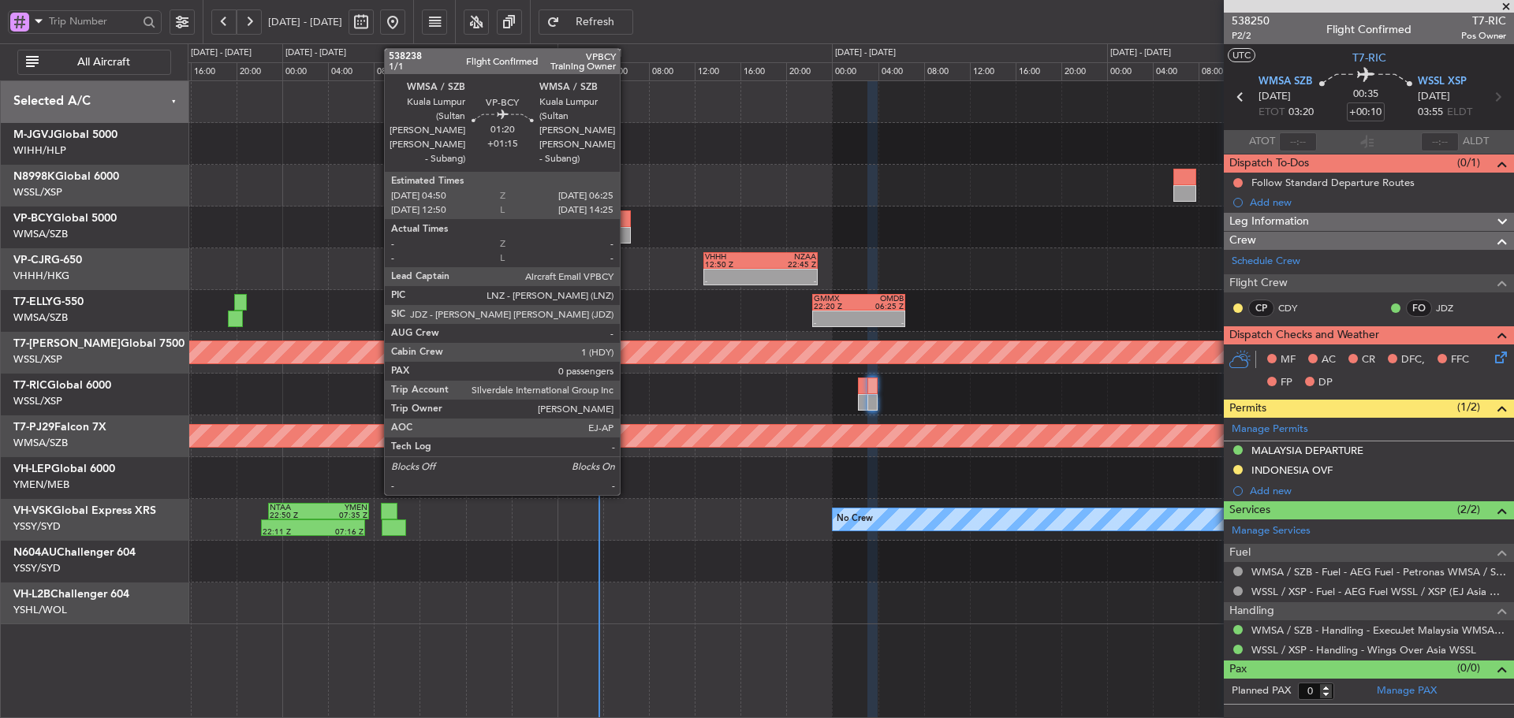
click at [624, 228] on div at bounding box center [621, 235] width 19 height 17
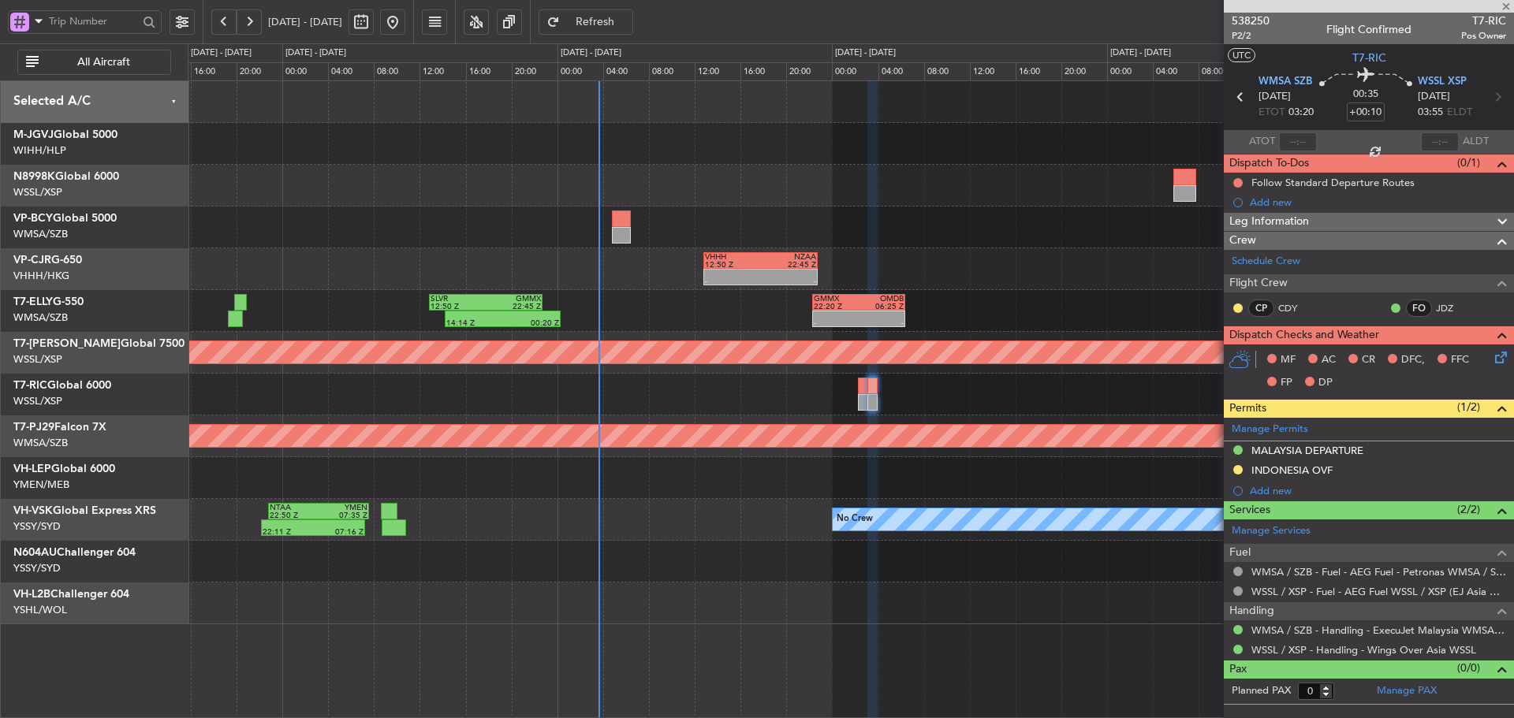
click at [624, 228] on div at bounding box center [621, 235] width 19 height 17
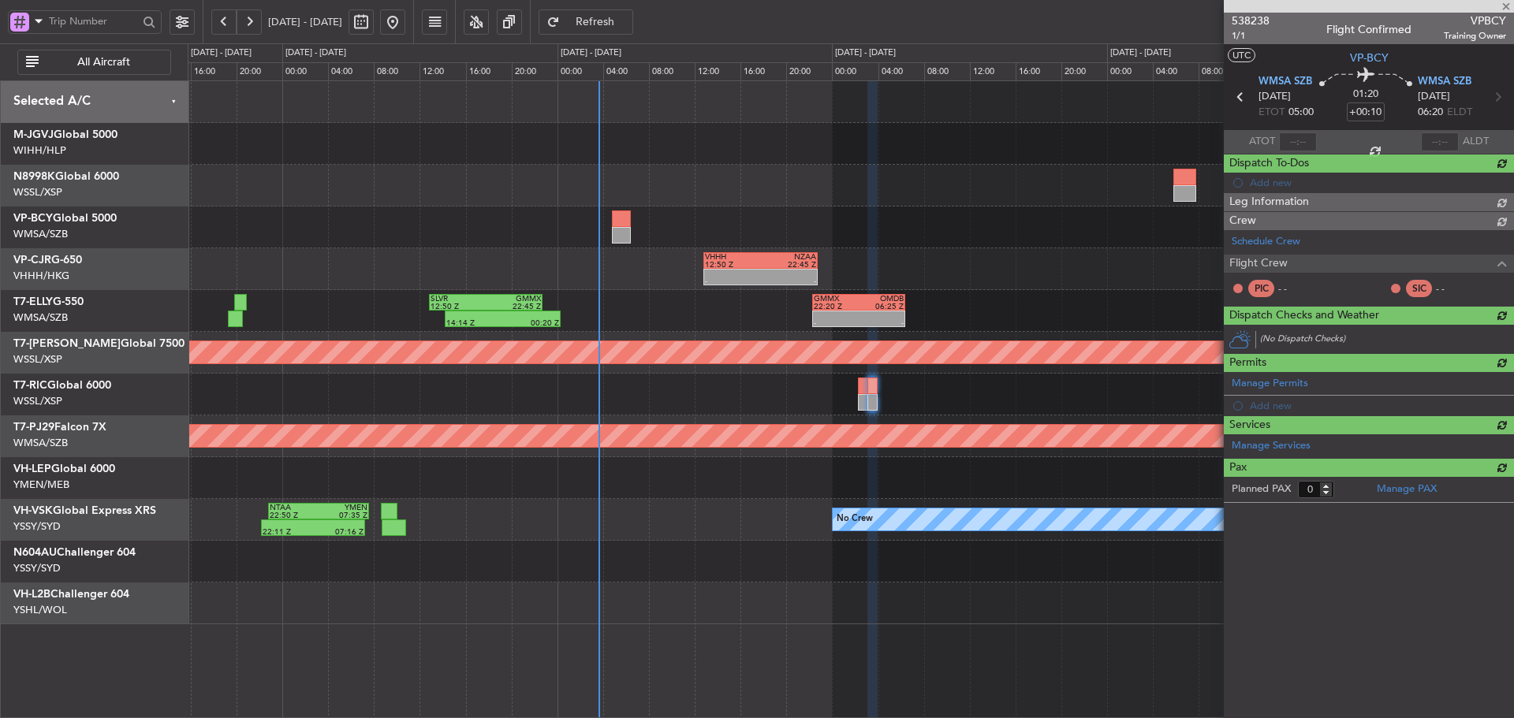
type input "+01:15"
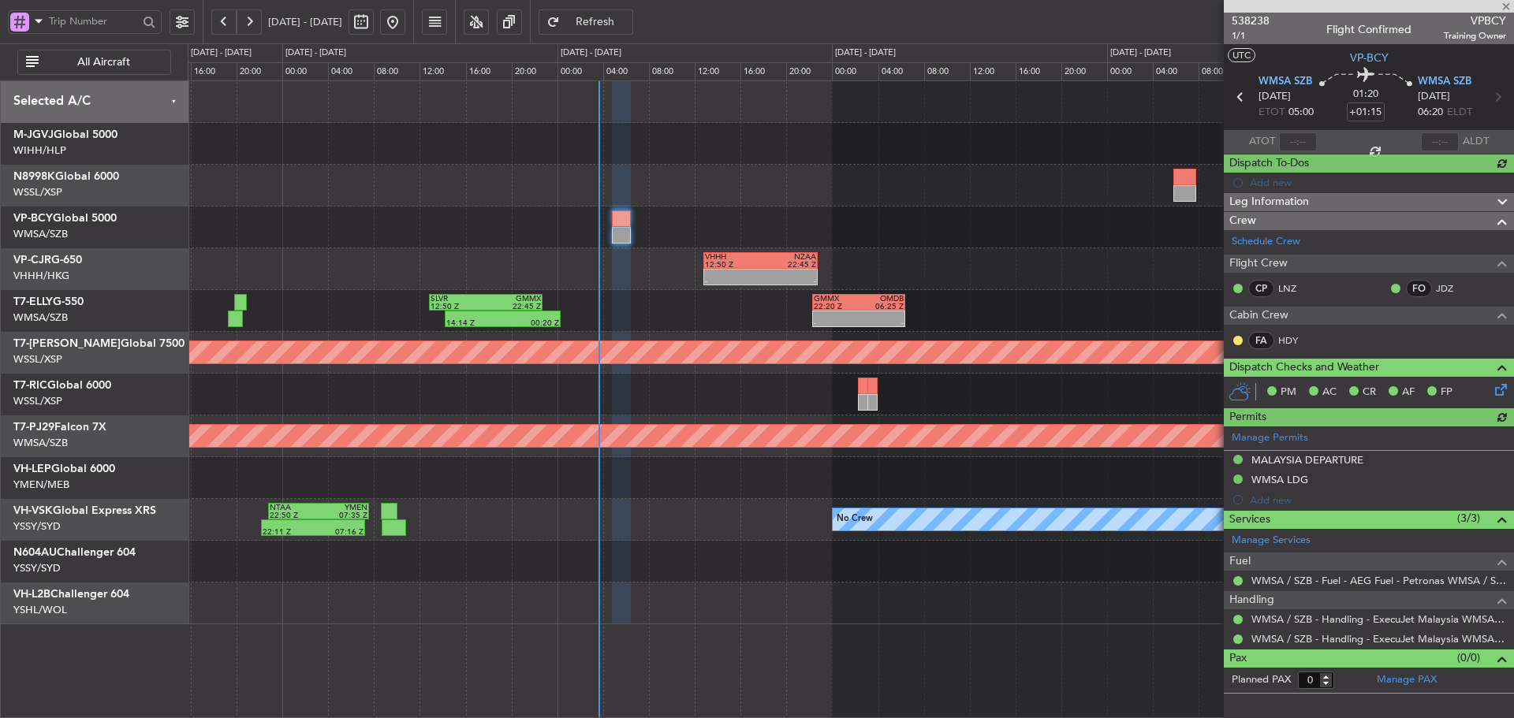
type input "[PERSON_NAME] (HHAFI)"
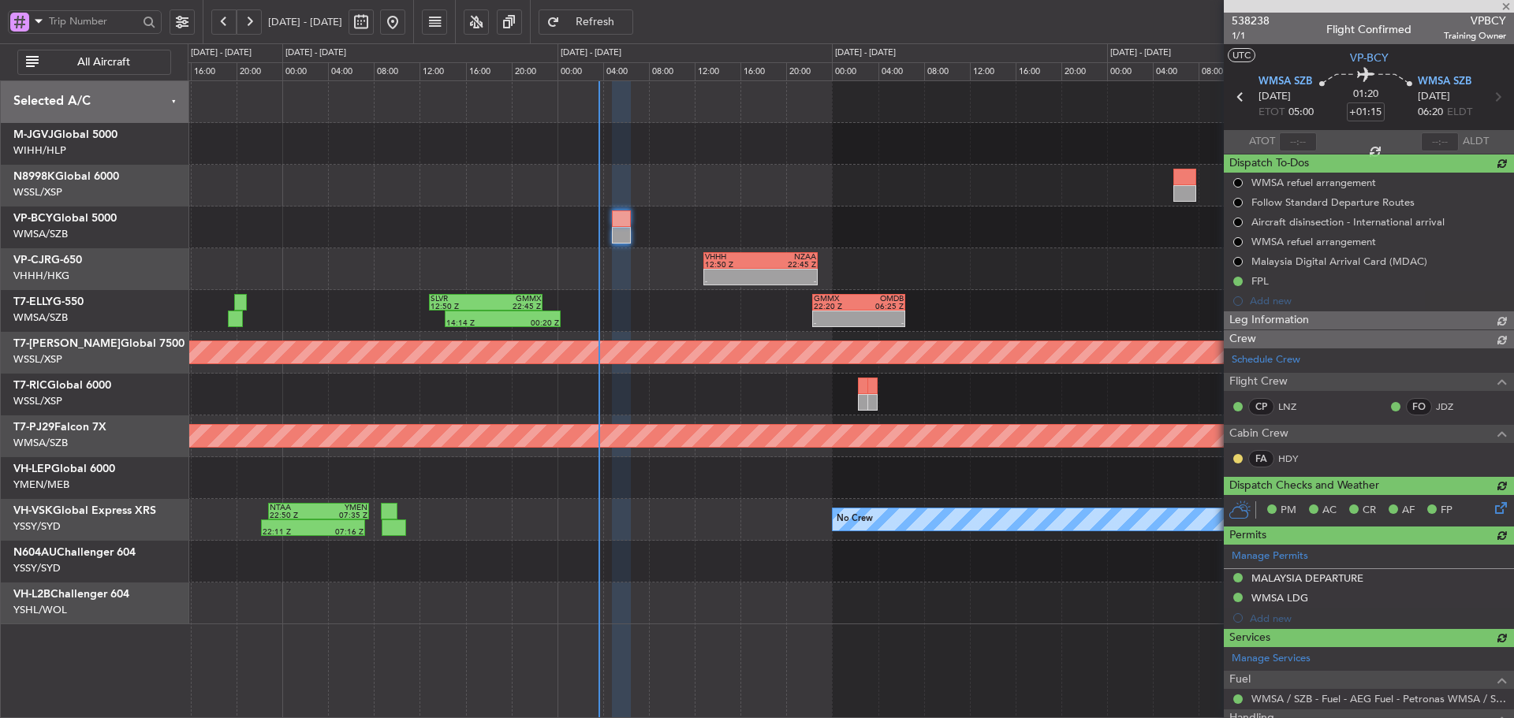
type input "[PERSON_NAME] (HHAFI)"
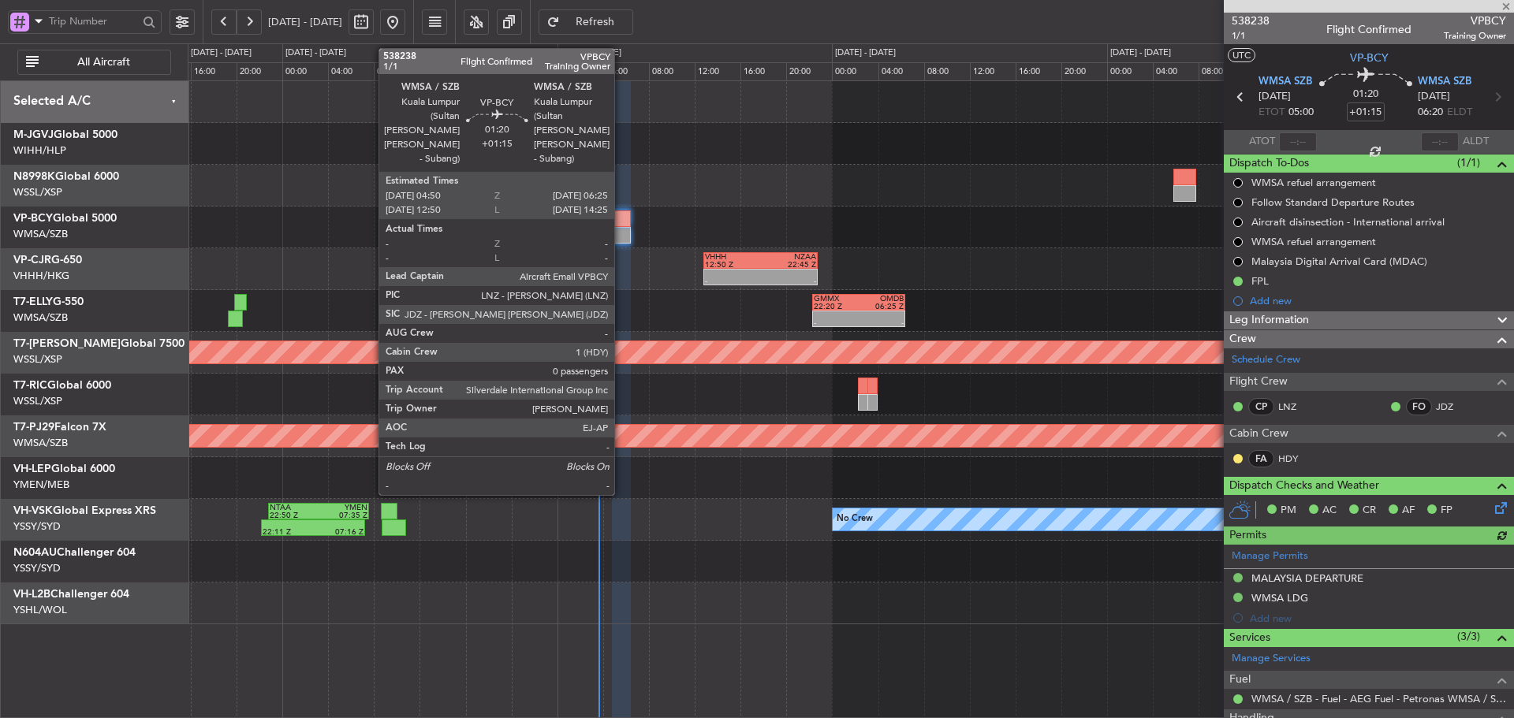
click at [618, 230] on div at bounding box center [621, 235] width 19 height 17
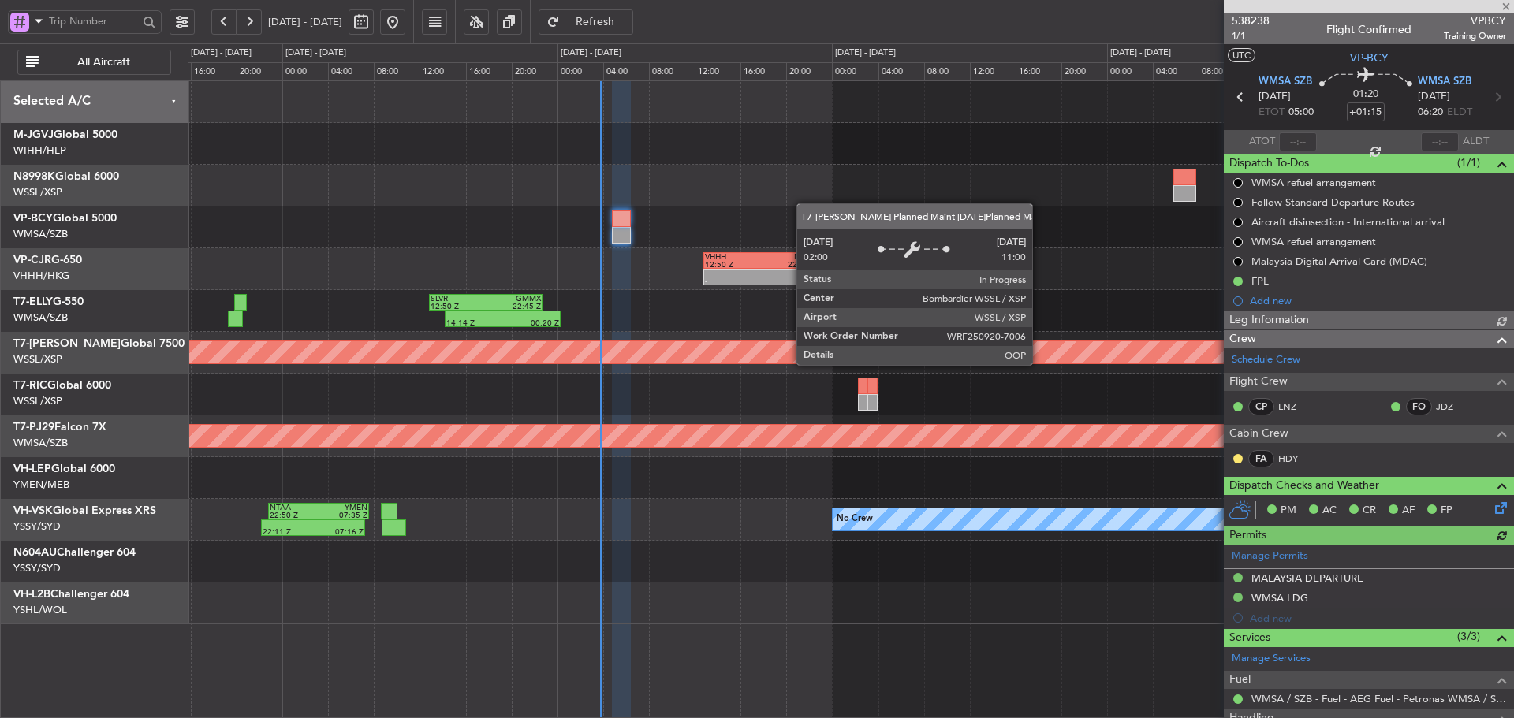
type input "[PERSON_NAME] (HHAFI)"
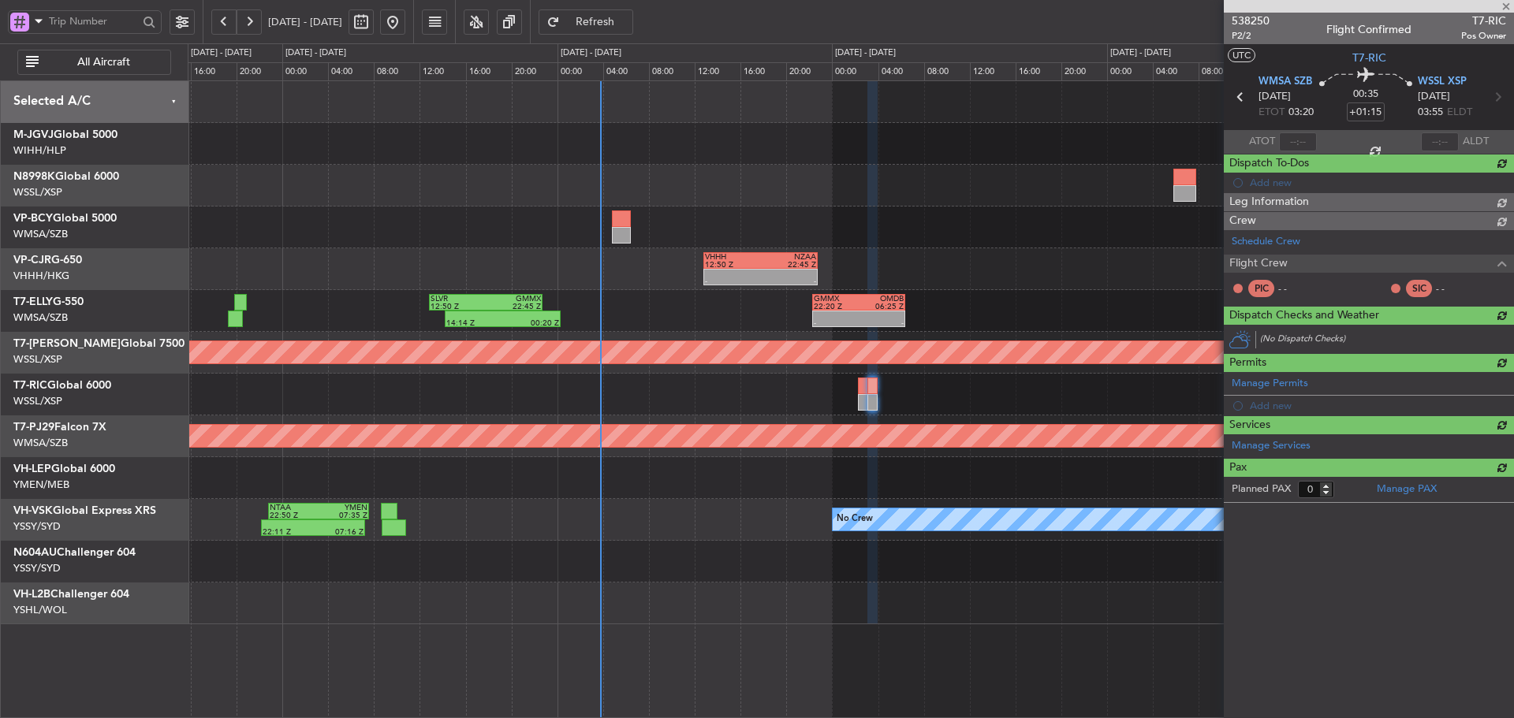
type input "+00:10"
